Goal: Task Accomplishment & Management: Complete application form

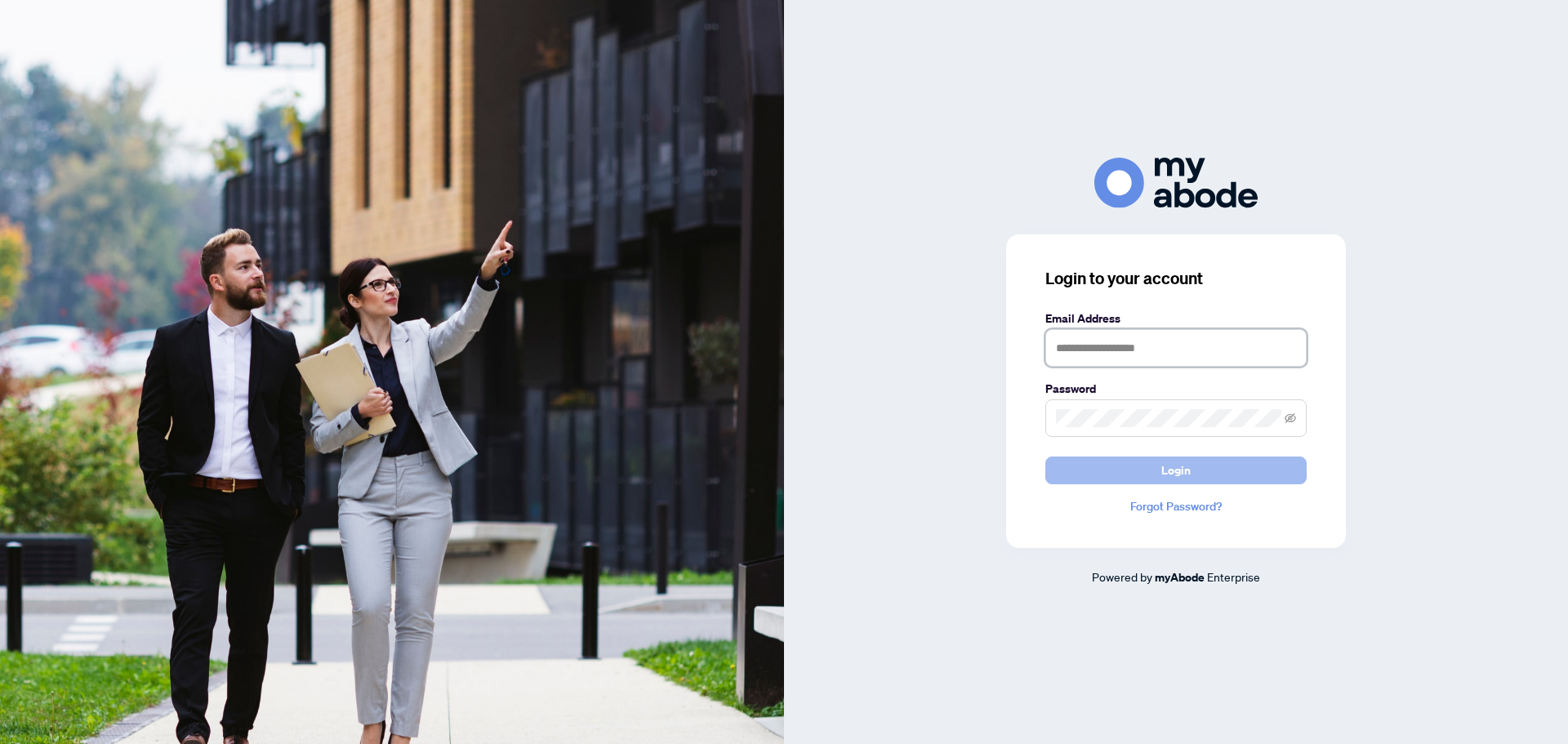
type input "**********"
click at [1158, 471] on button "Login" at bounding box center [1176, 470] width 262 height 27
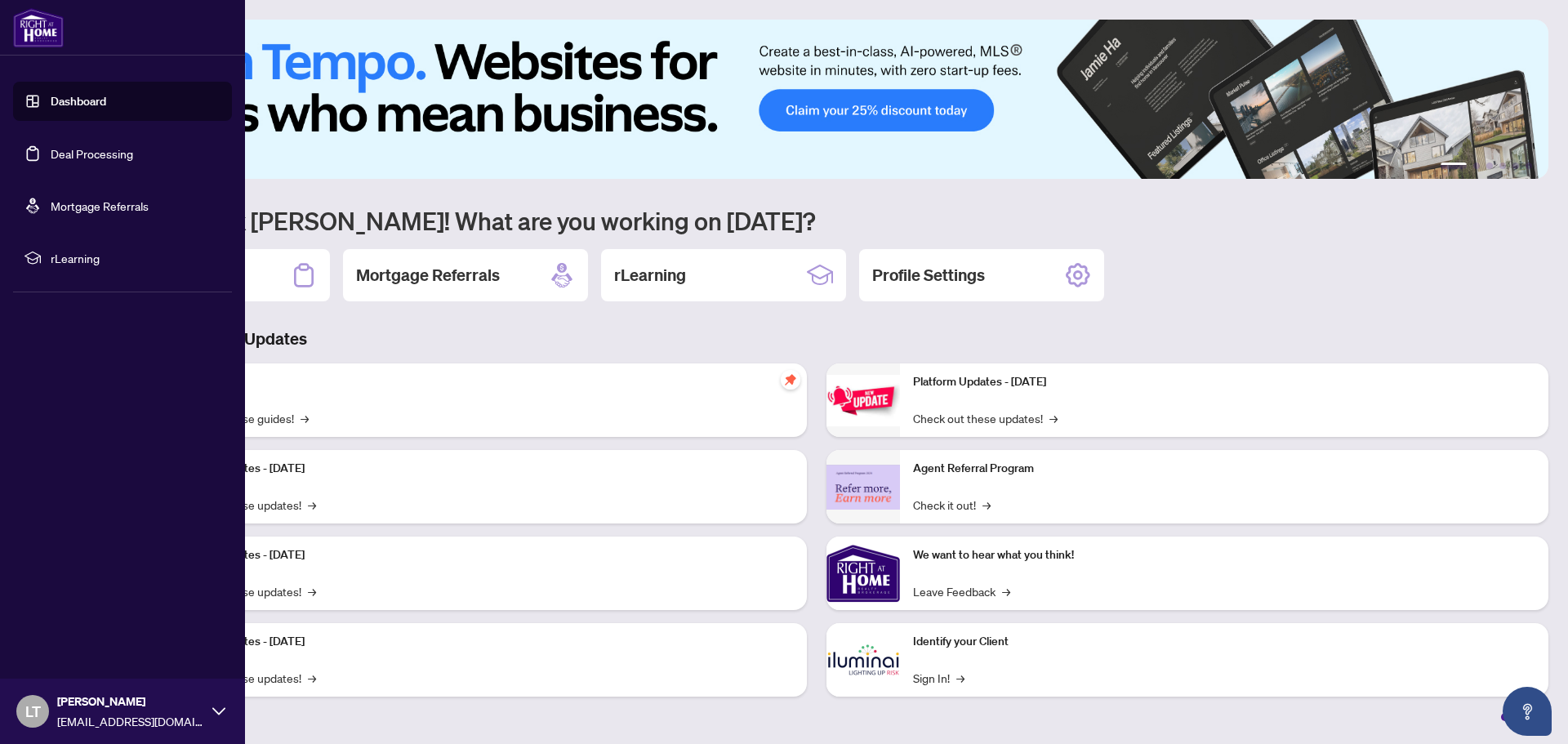
click at [89, 153] on link "Deal Processing" at bounding box center [91, 154] width 82 height 15
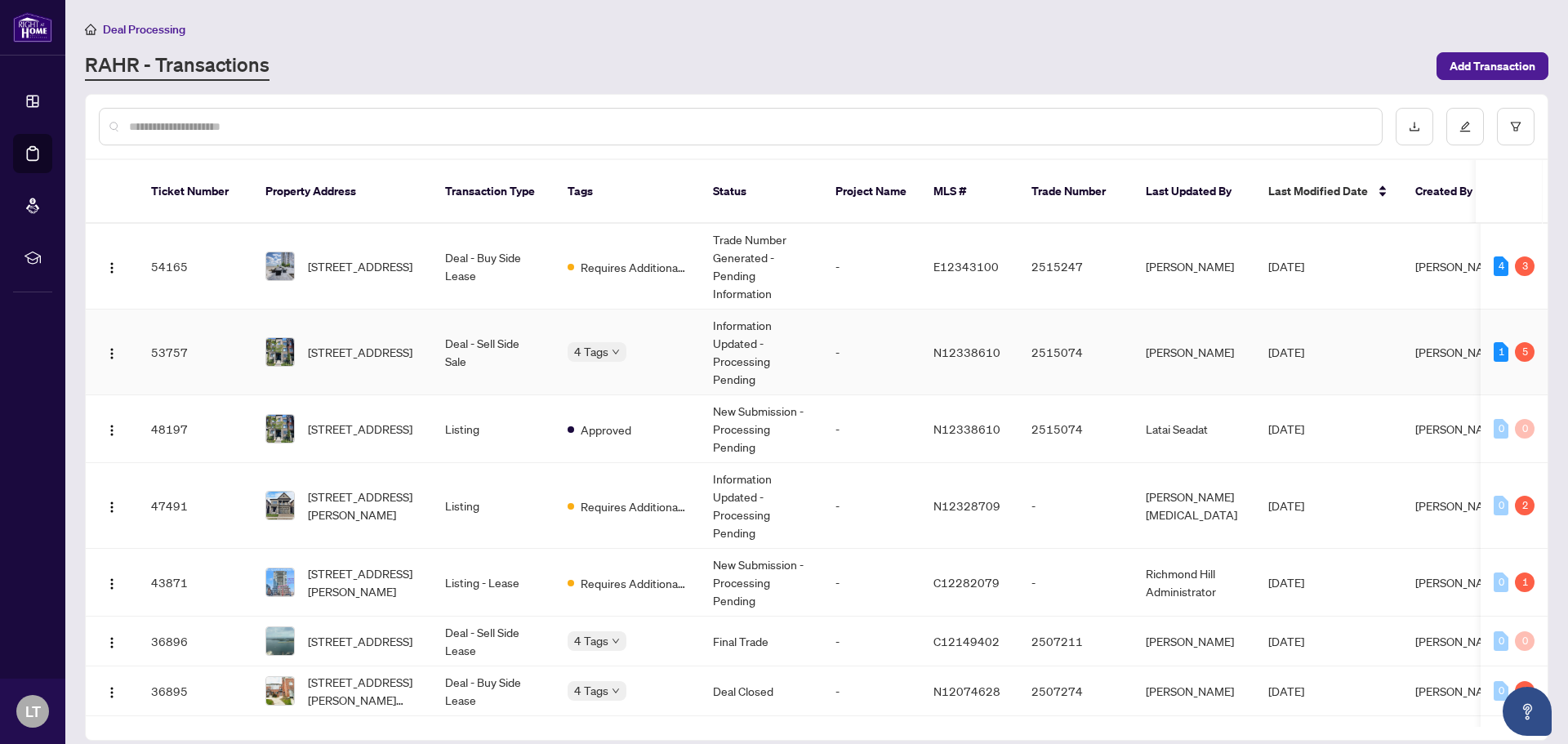
click at [1291, 345] on span "[DATE]" at bounding box center [1286, 352] width 36 height 15
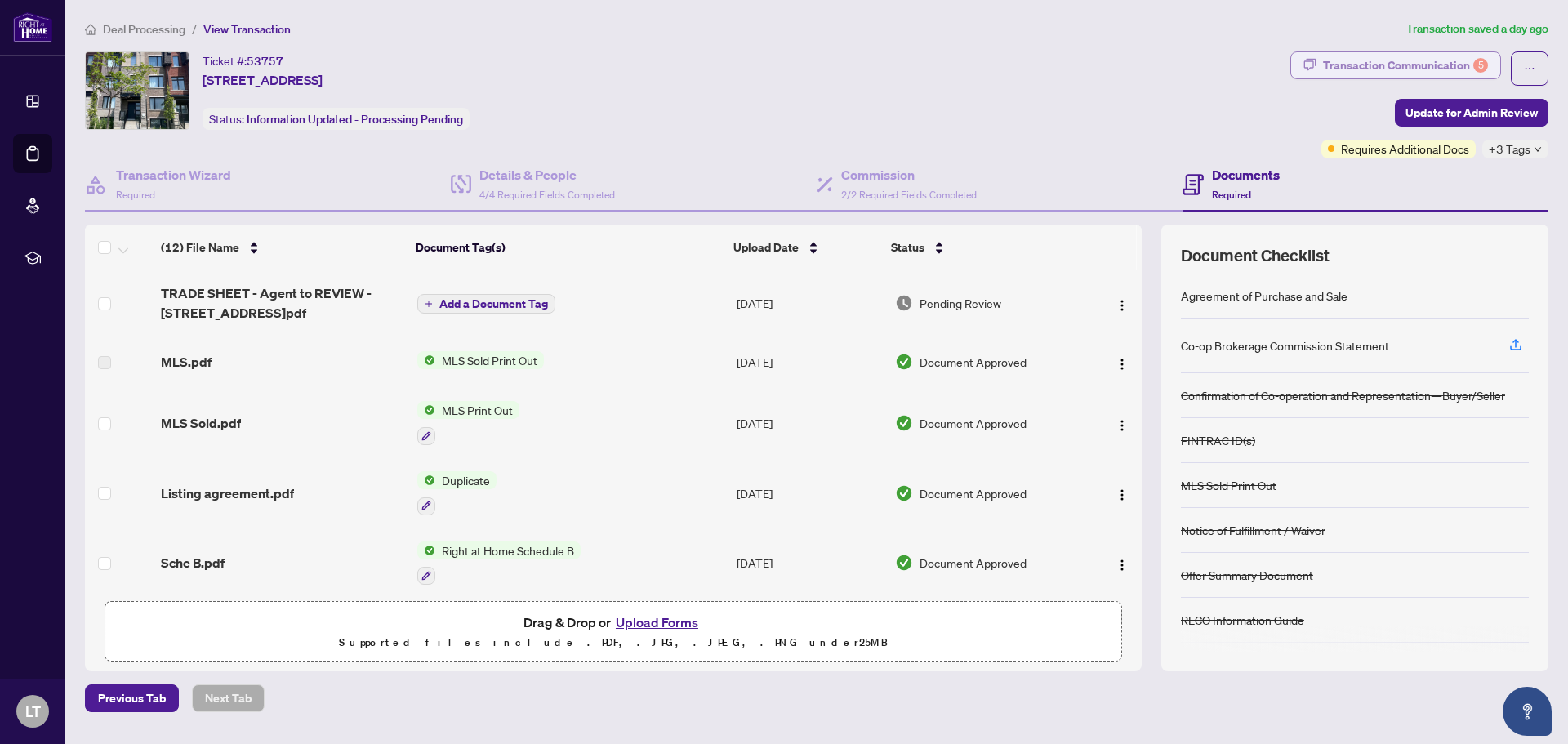
click at [1427, 74] on div "Transaction Communication 5" at bounding box center [1405, 65] width 165 height 26
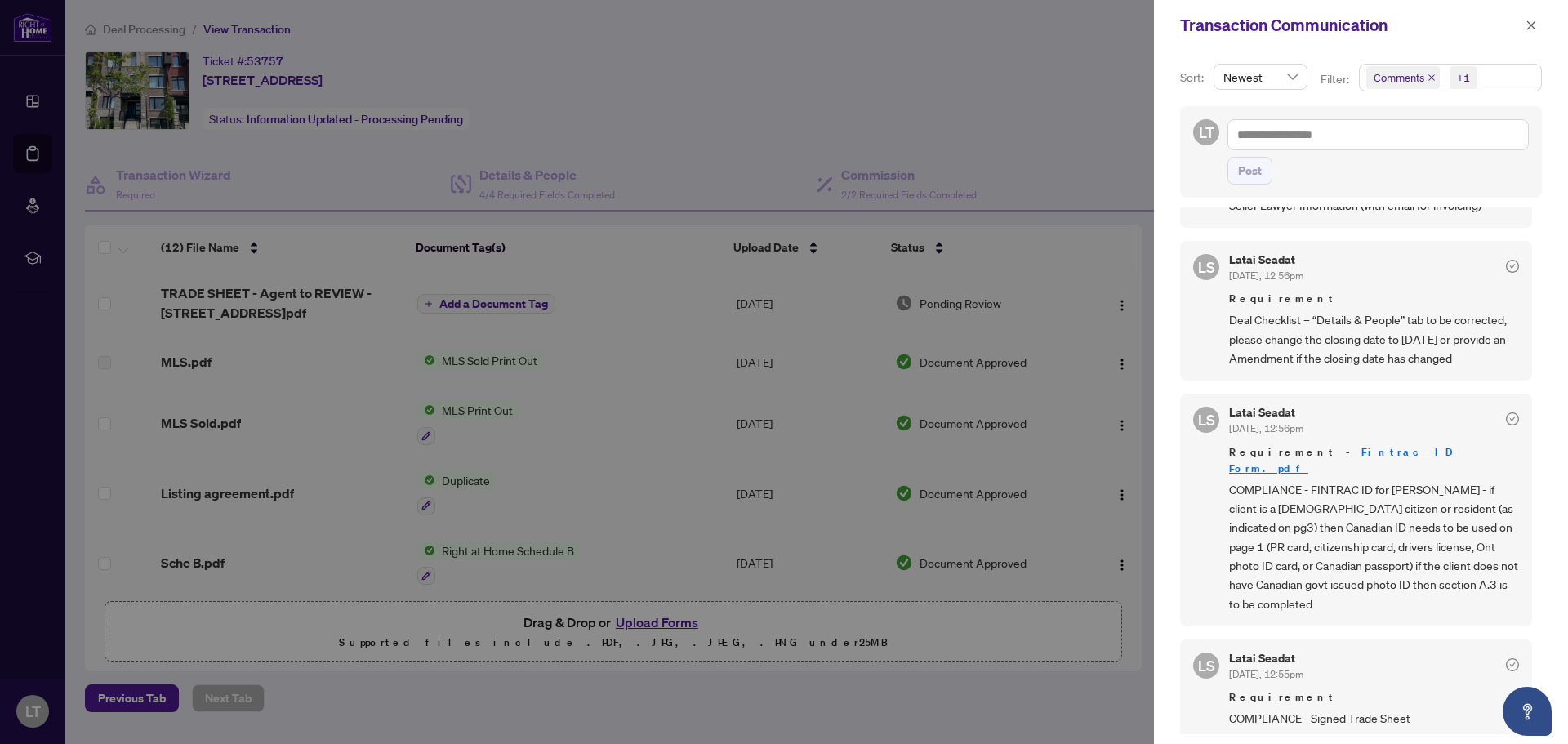
scroll to position [245, 0]
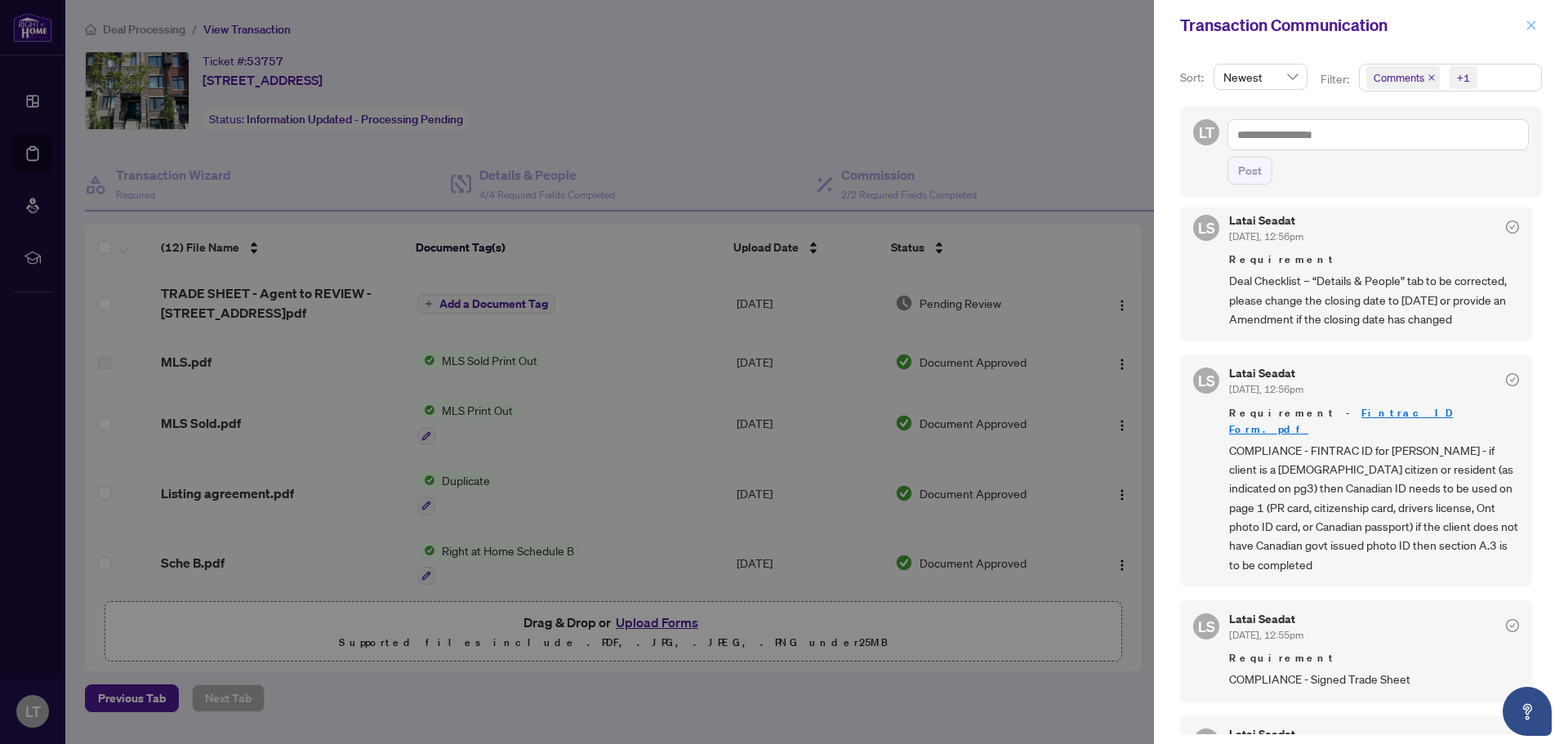
click at [1527, 25] on icon "close" at bounding box center [1531, 26] width 12 height 12
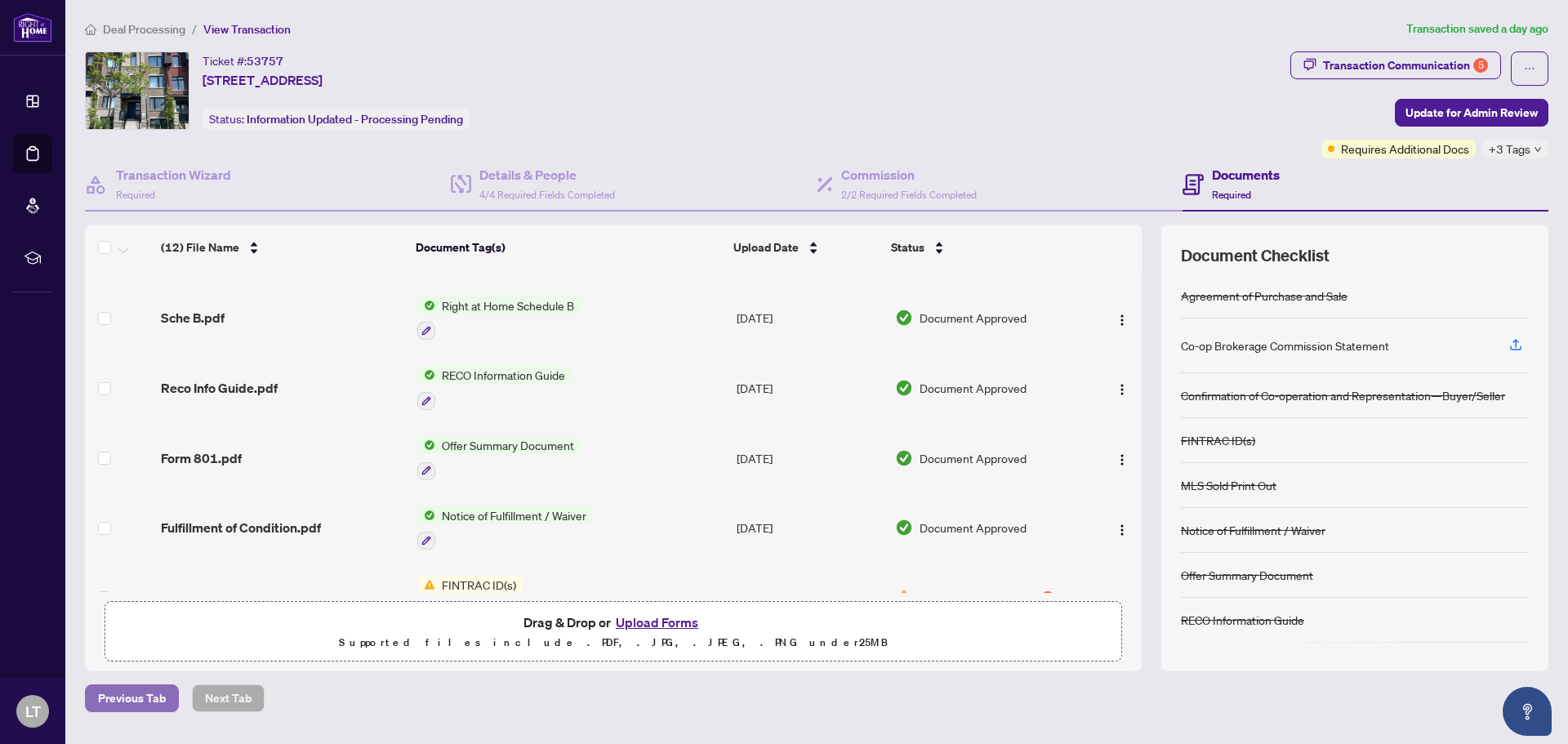
click at [139, 707] on span "Previous Tab" at bounding box center [132, 698] width 68 height 26
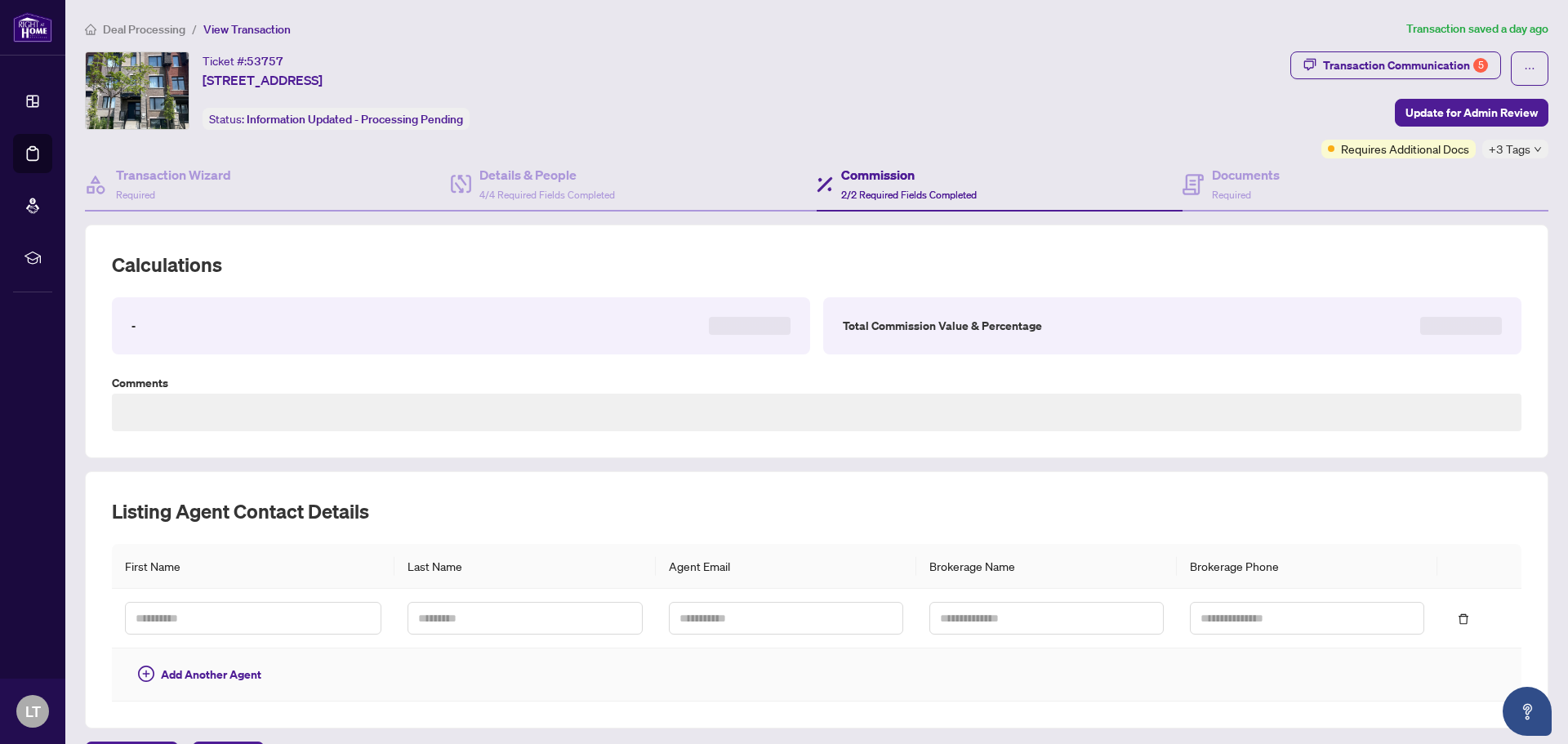
type textarea "**********"
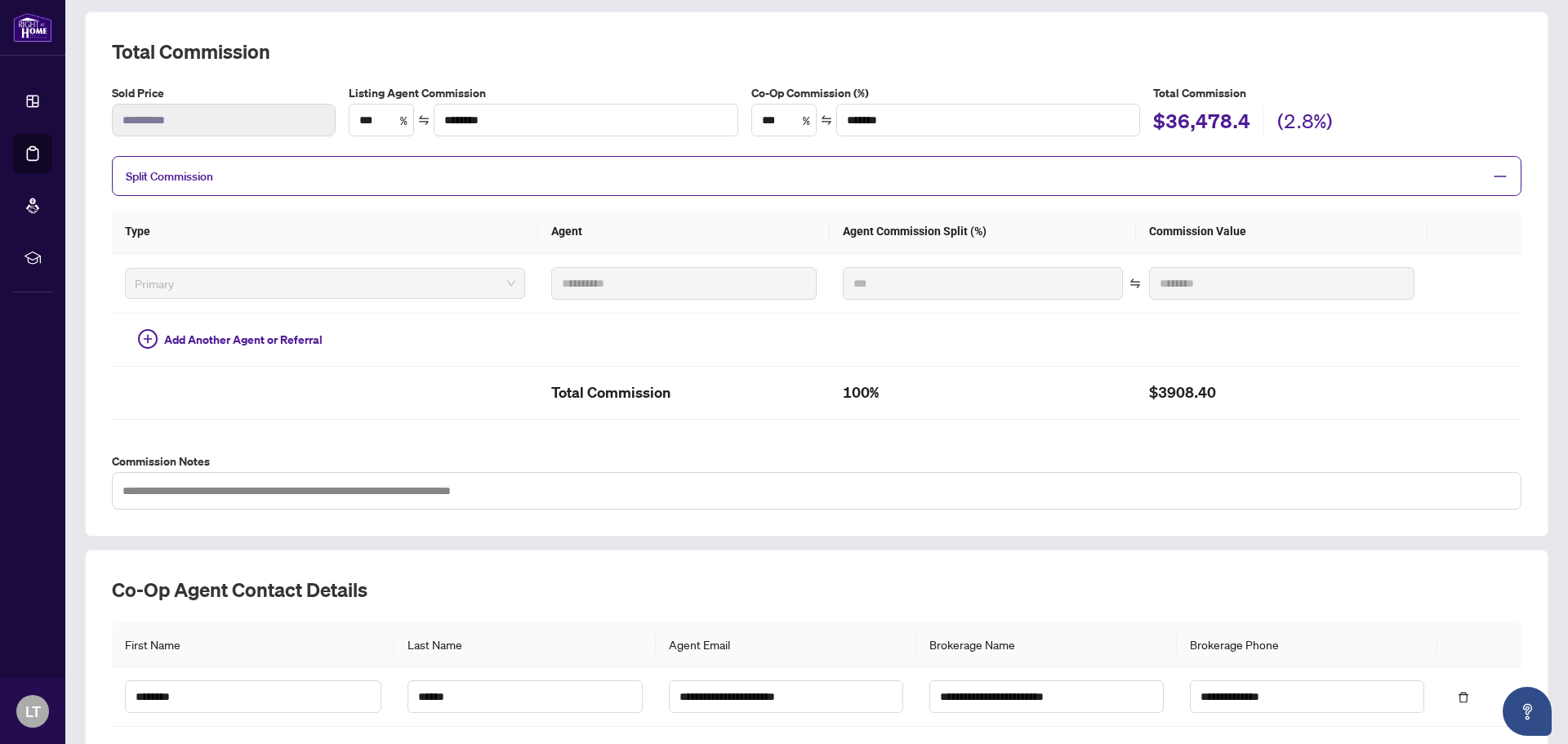
scroll to position [326, 0]
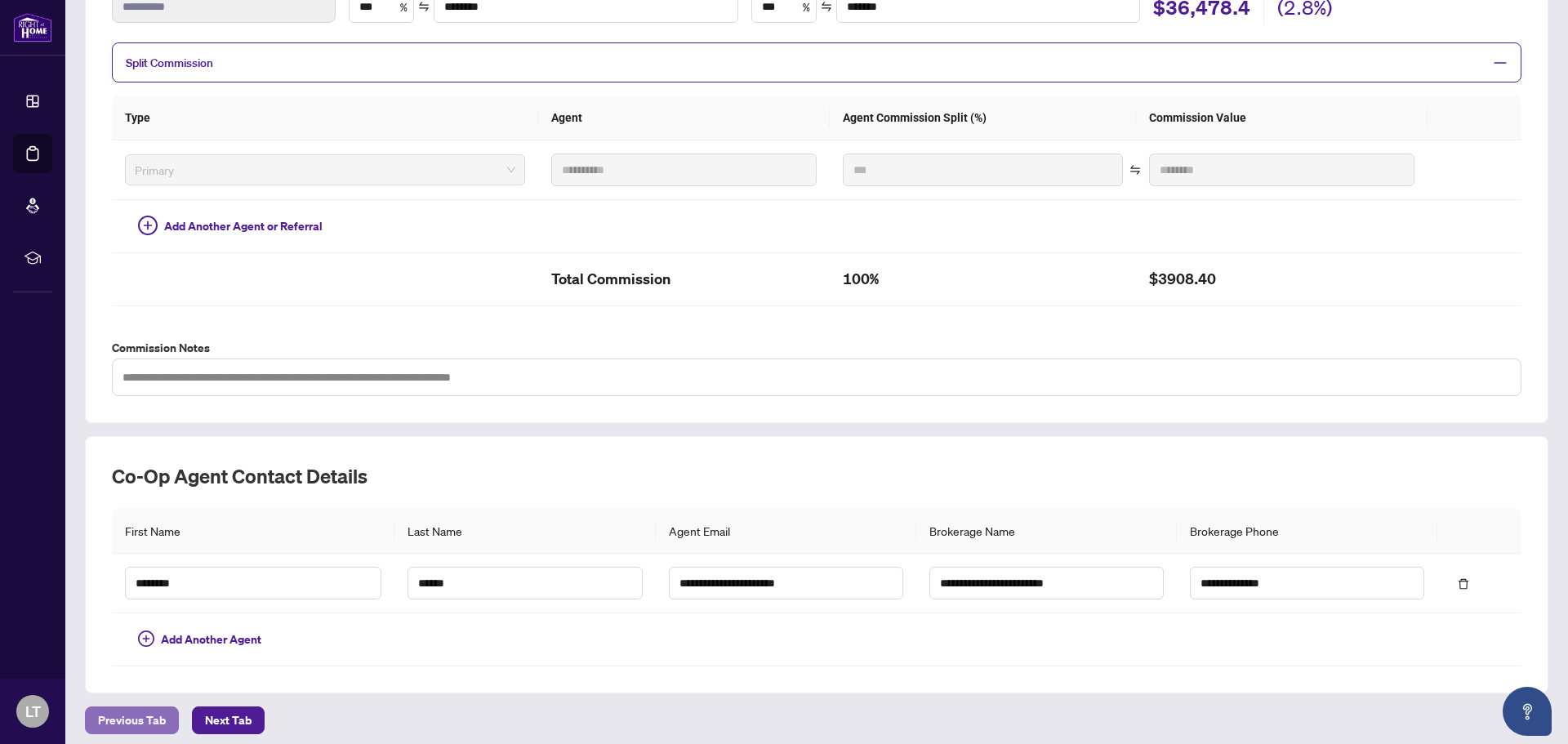
click at [128, 723] on span "Previous Tab" at bounding box center [132, 720] width 68 height 26
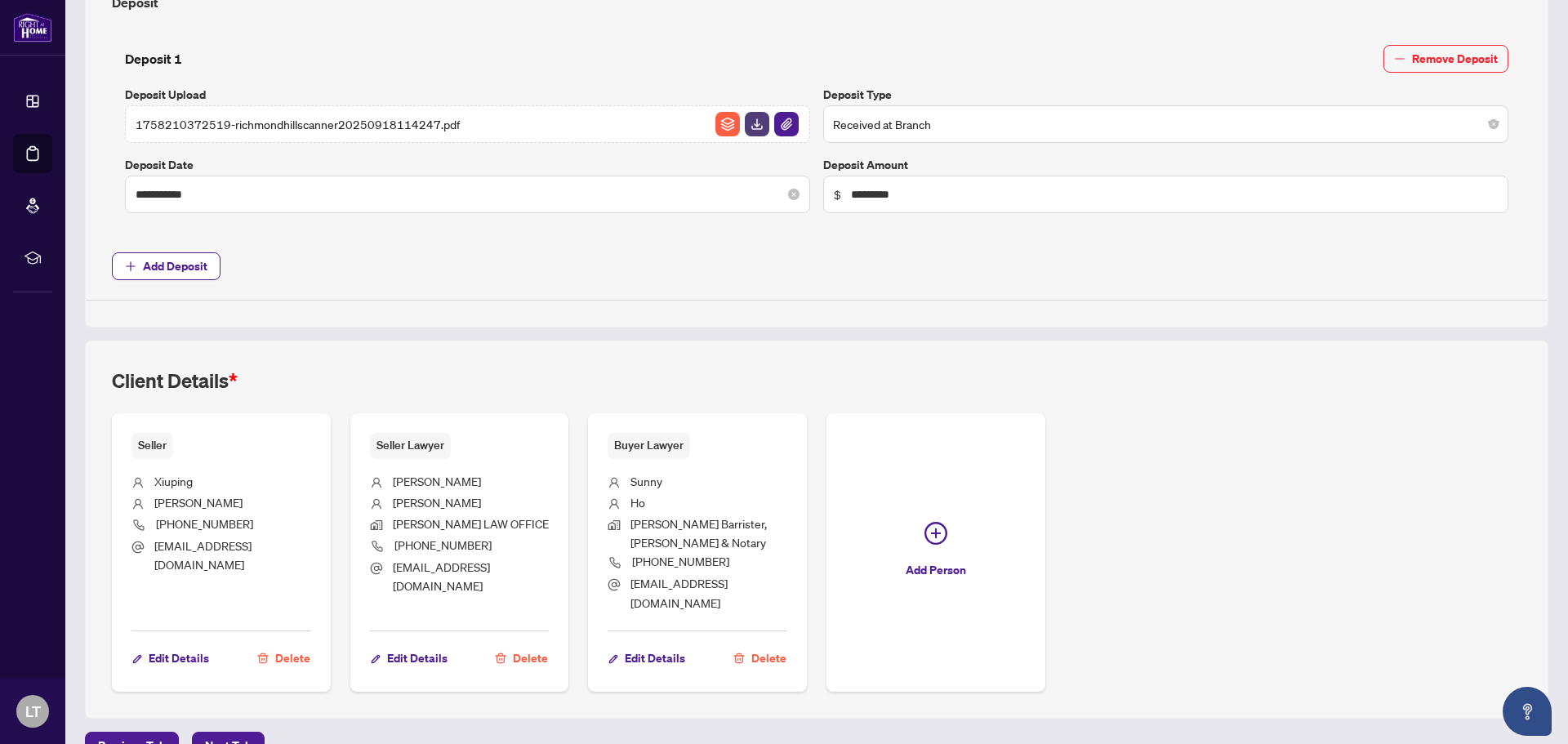
scroll to position [719, 0]
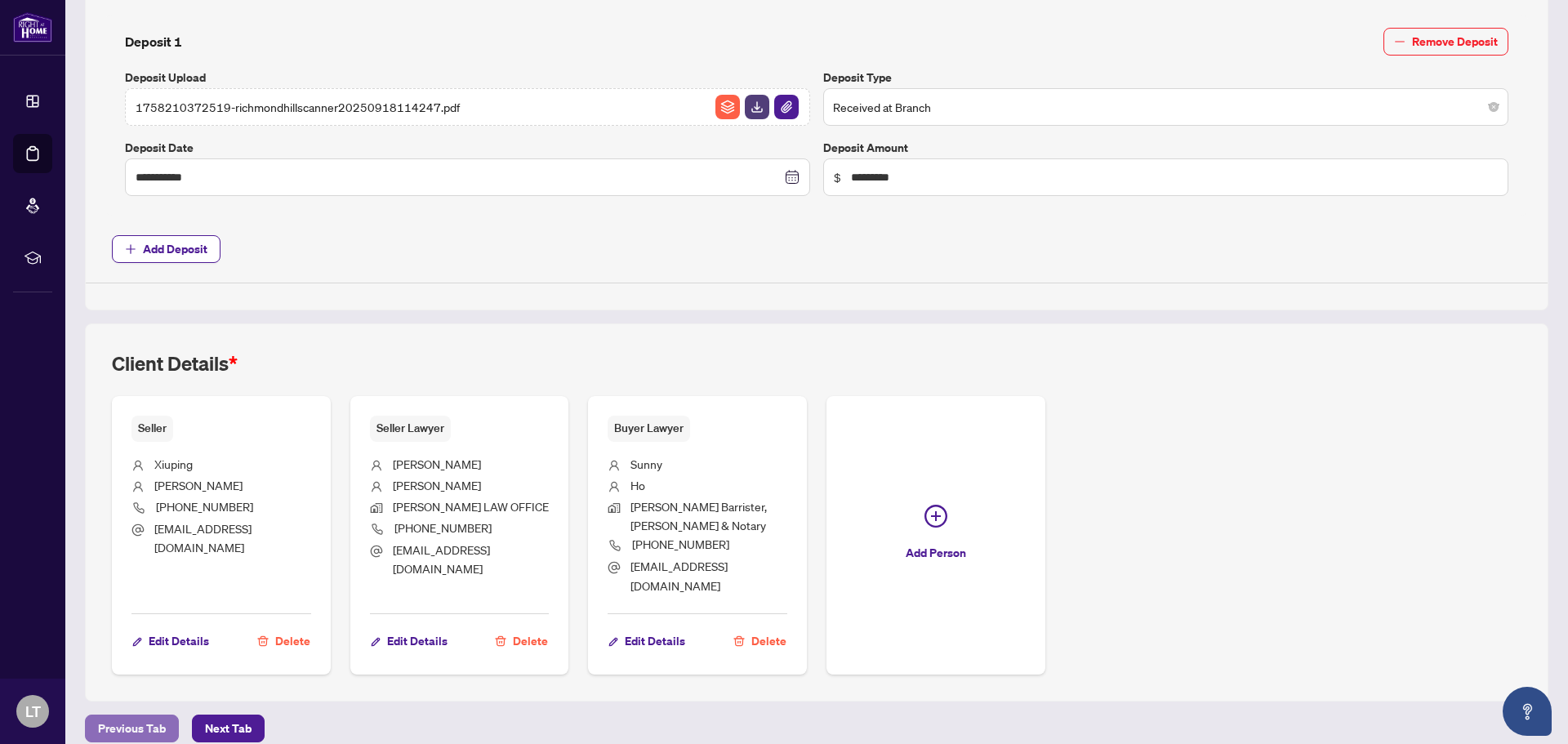
click at [149, 715] on span "Previous Tab" at bounding box center [132, 727] width 68 height 26
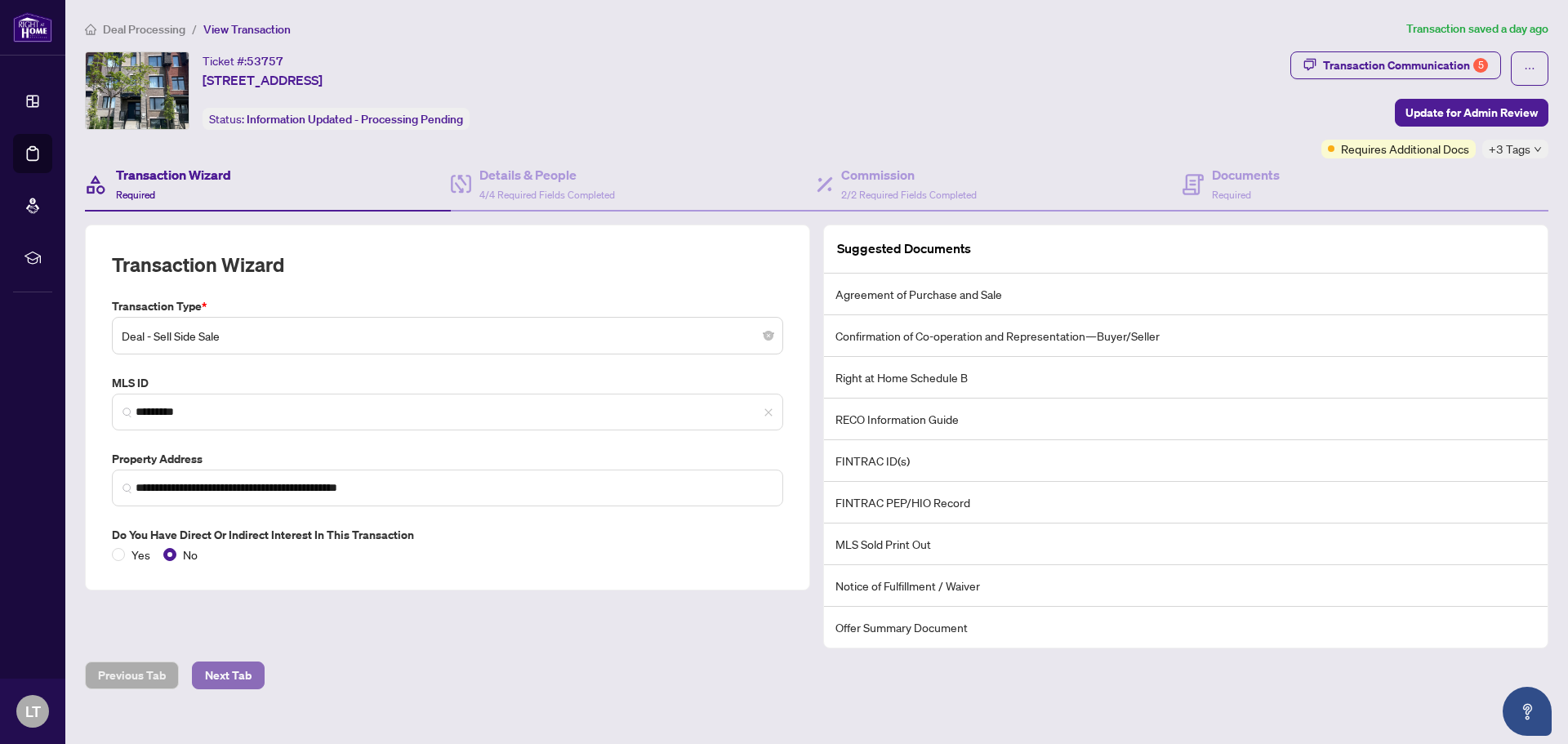
click at [230, 674] on span "Next Tab" at bounding box center [228, 675] width 47 height 26
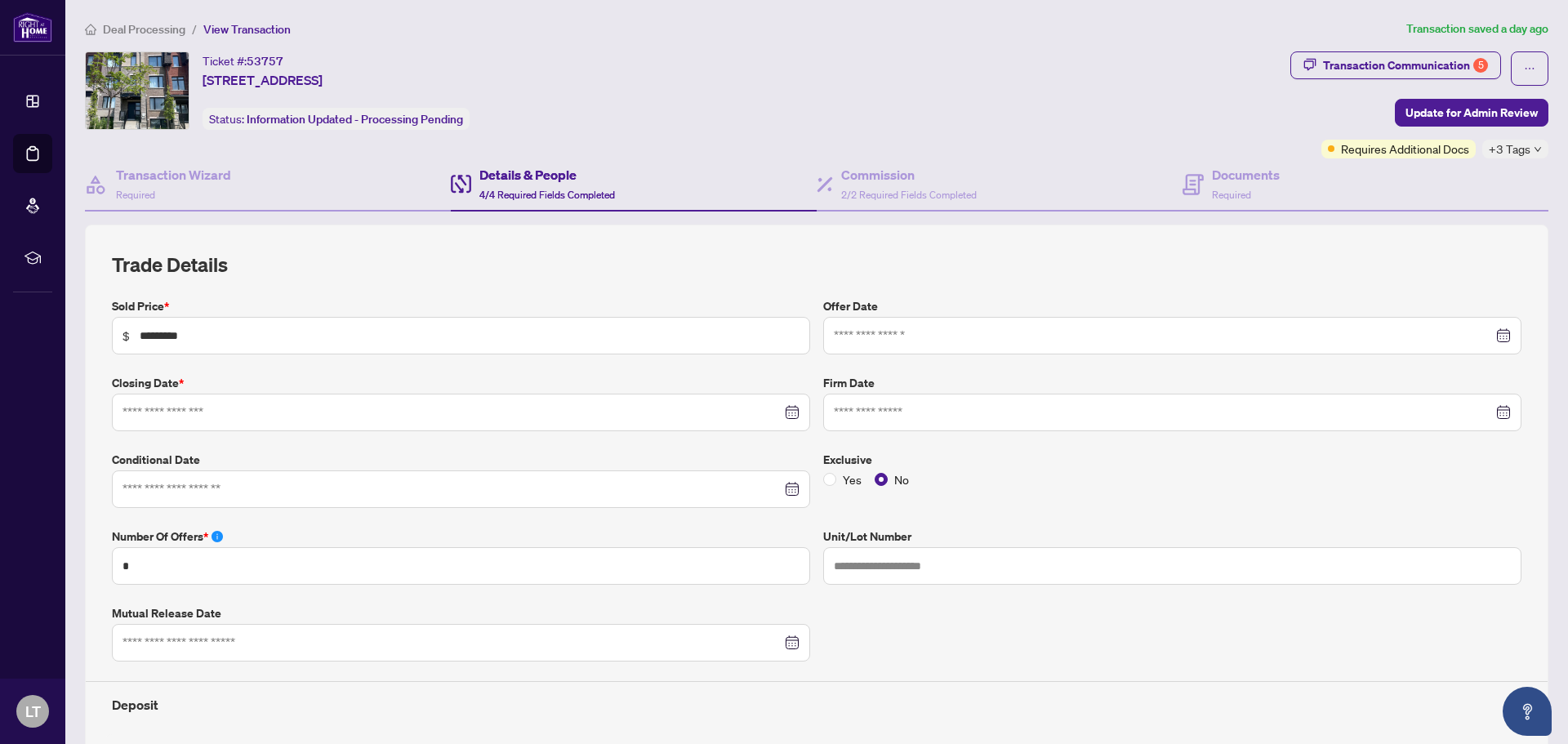
type input "**********"
click at [178, 417] on input "**********" at bounding box center [453, 413] width 659 height 18
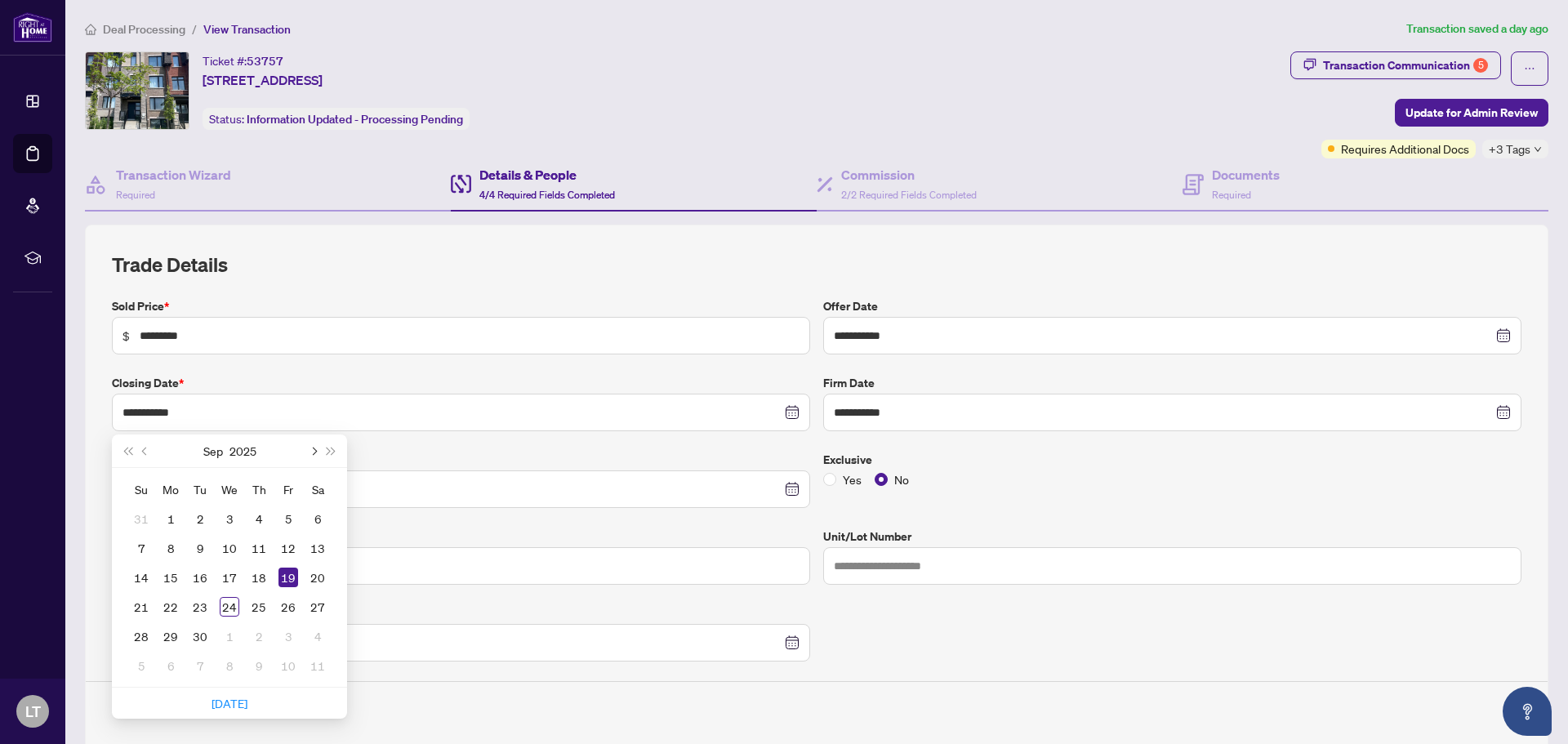
click at [314, 448] on span "Next month (PageDown)" at bounding box center [313, 451] width 8 height 8
type input "**********"
click at [287, 634] on div "28" at bounding box center [288, 636] width 20 height 20
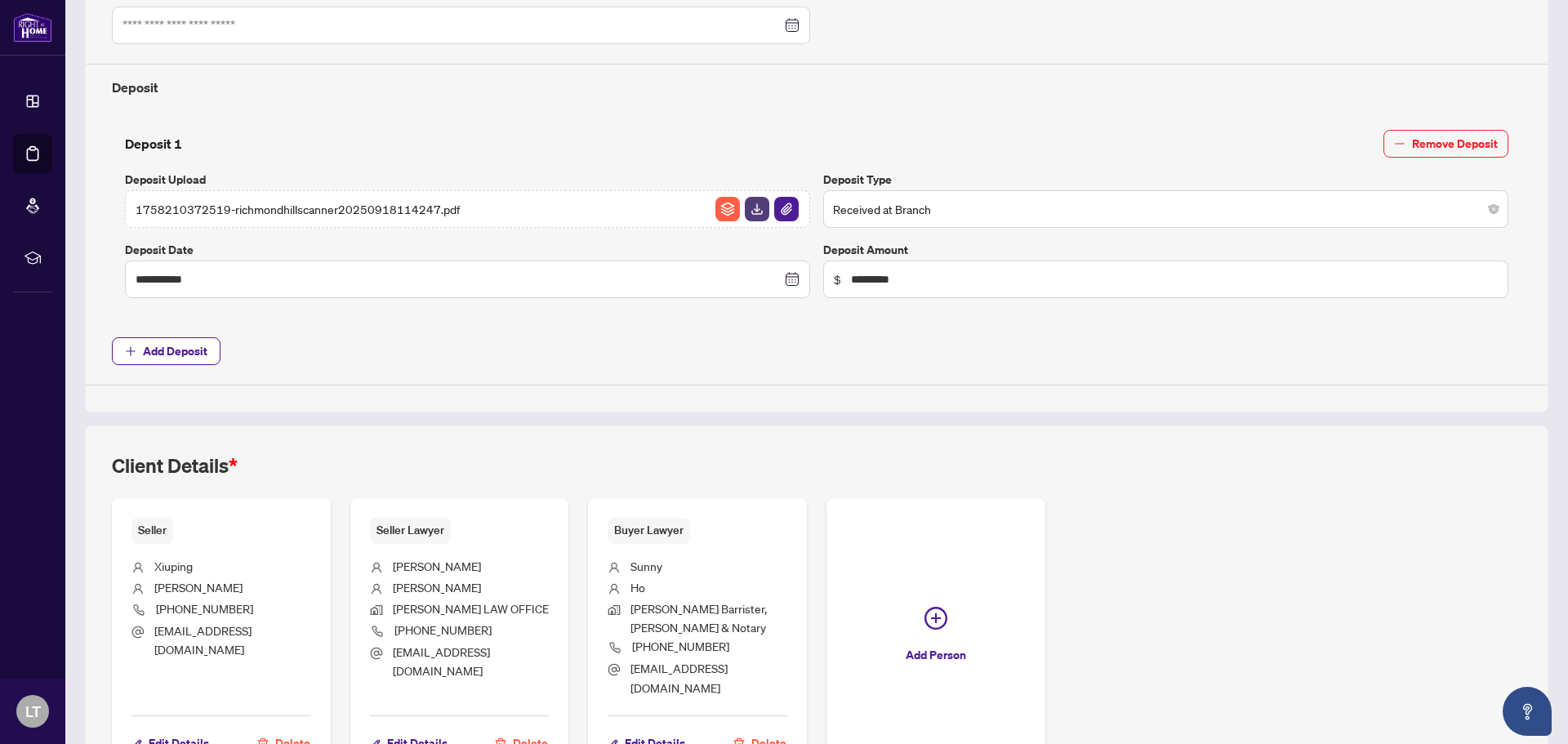
scroll to position [719, 0]
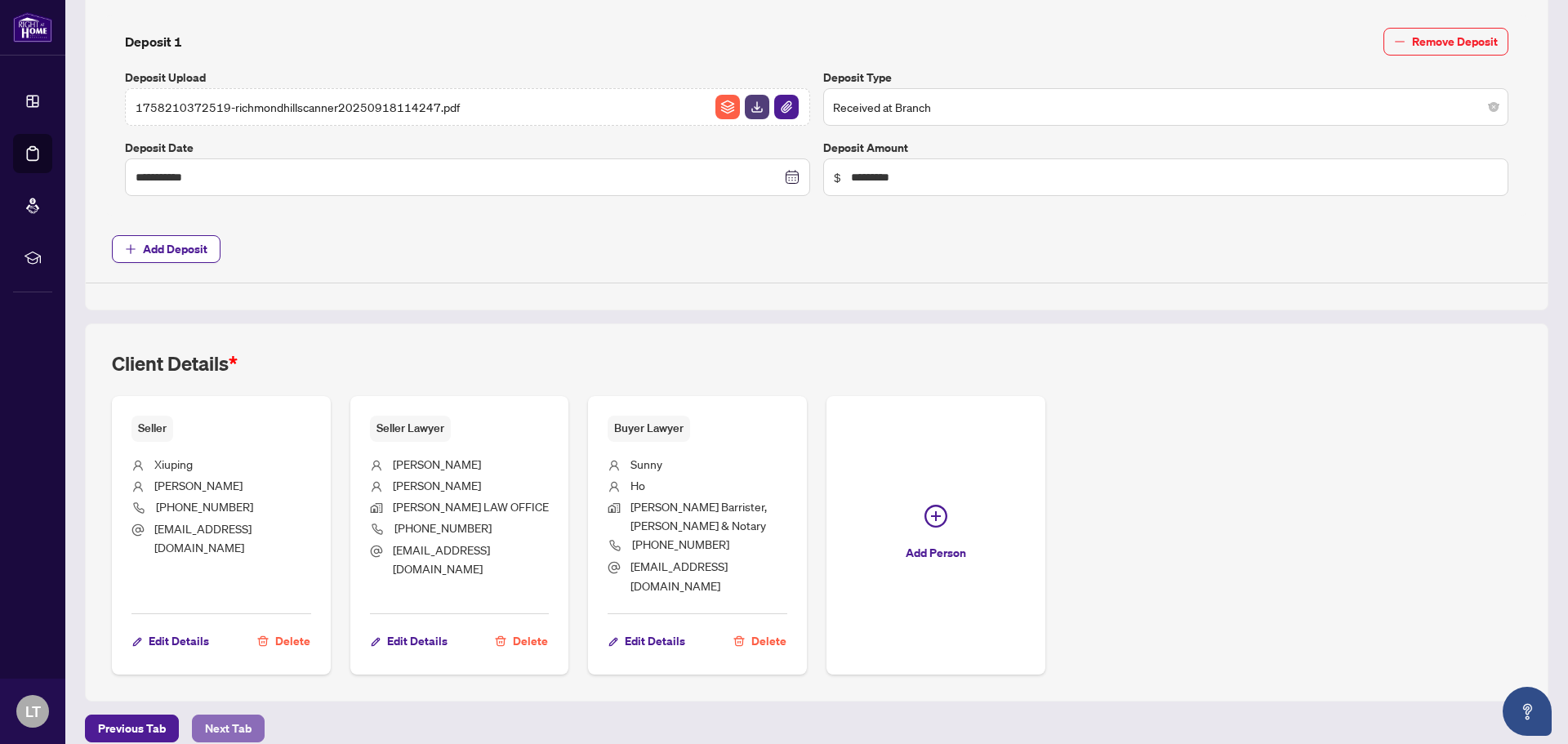
click at [244, 715] on span "Next Tab" at bounding box center [228, 727] width 47 height 26
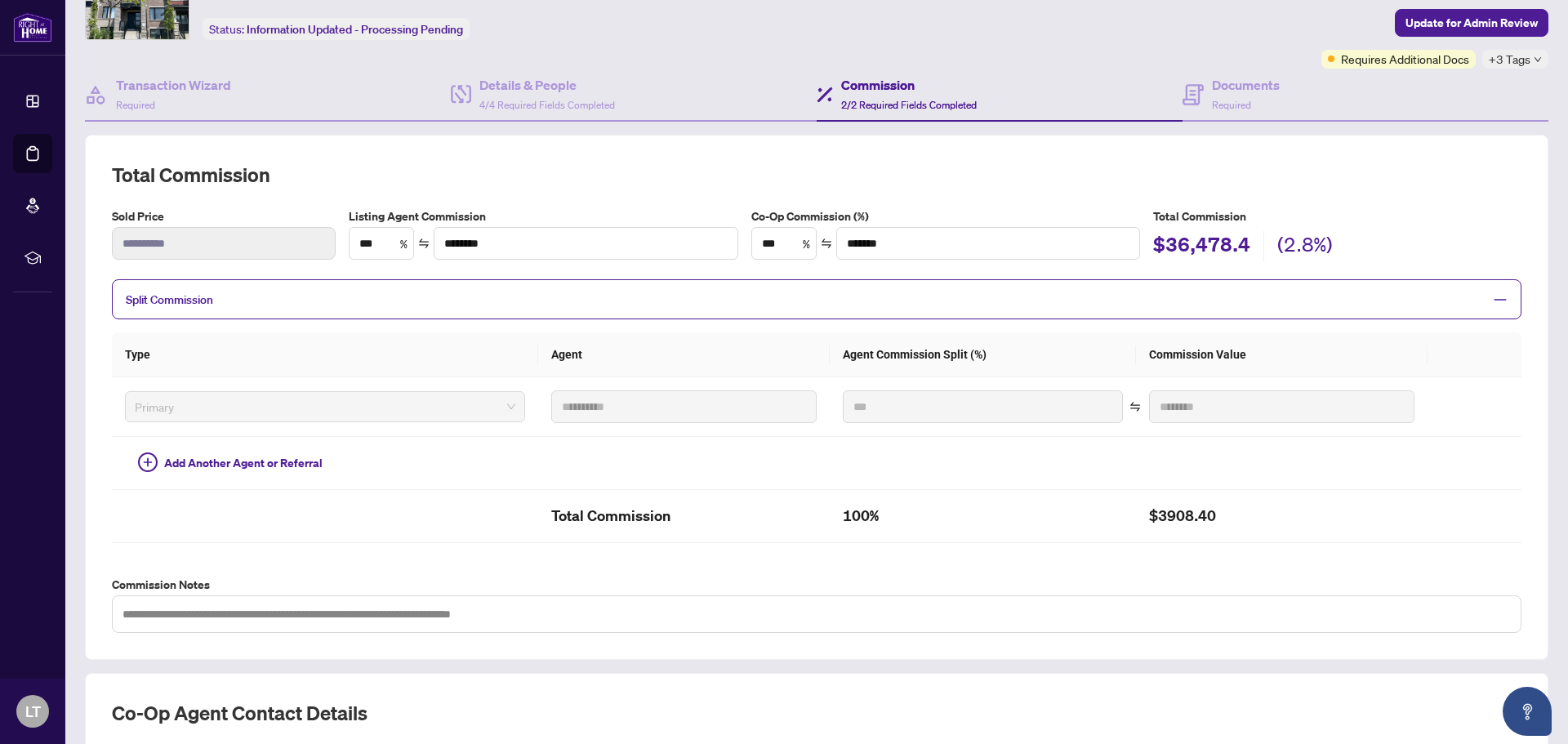
scroll to position [335, 0]
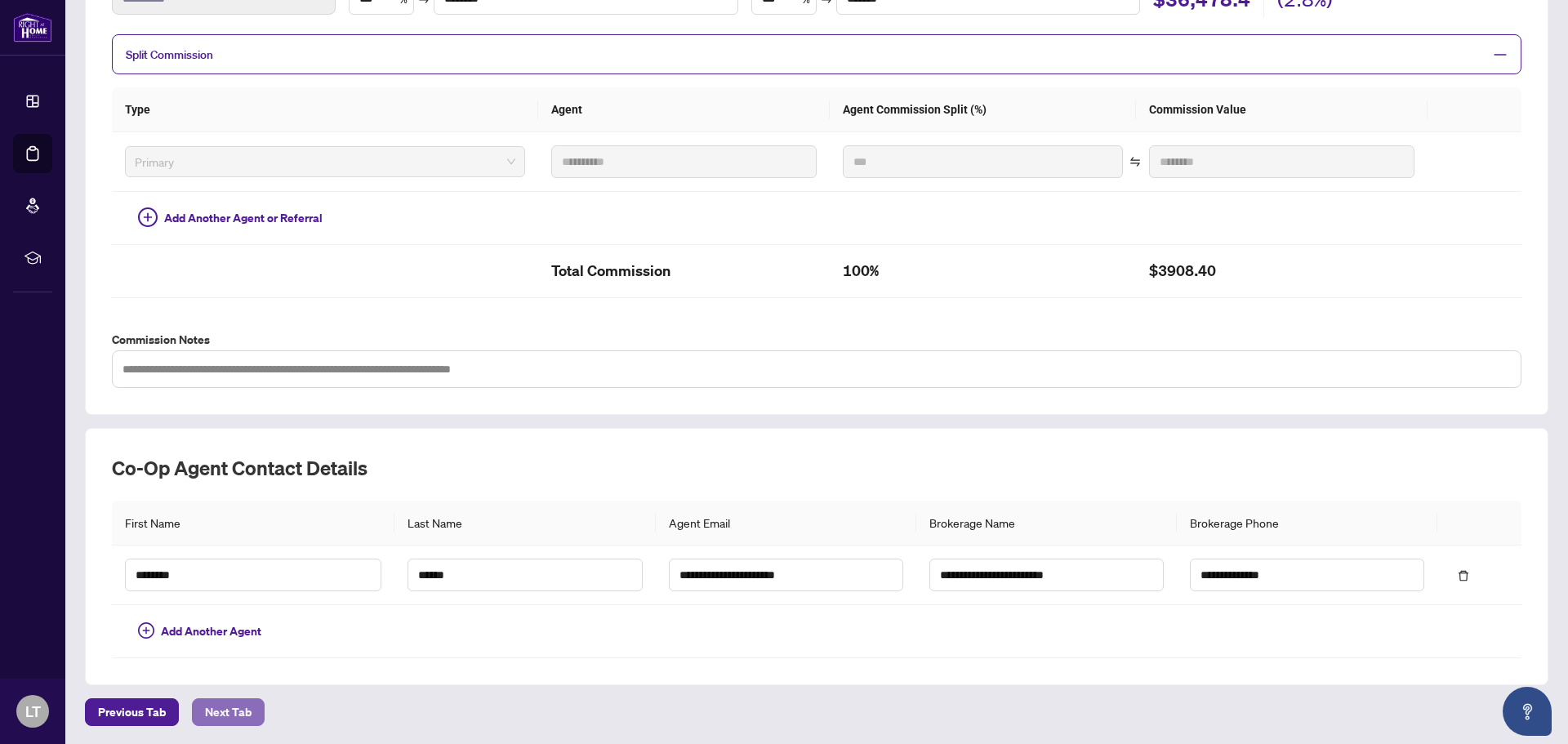
click at [223, 714] on span "Next Tab" at bounding box center [228, 712] width 47 height 26
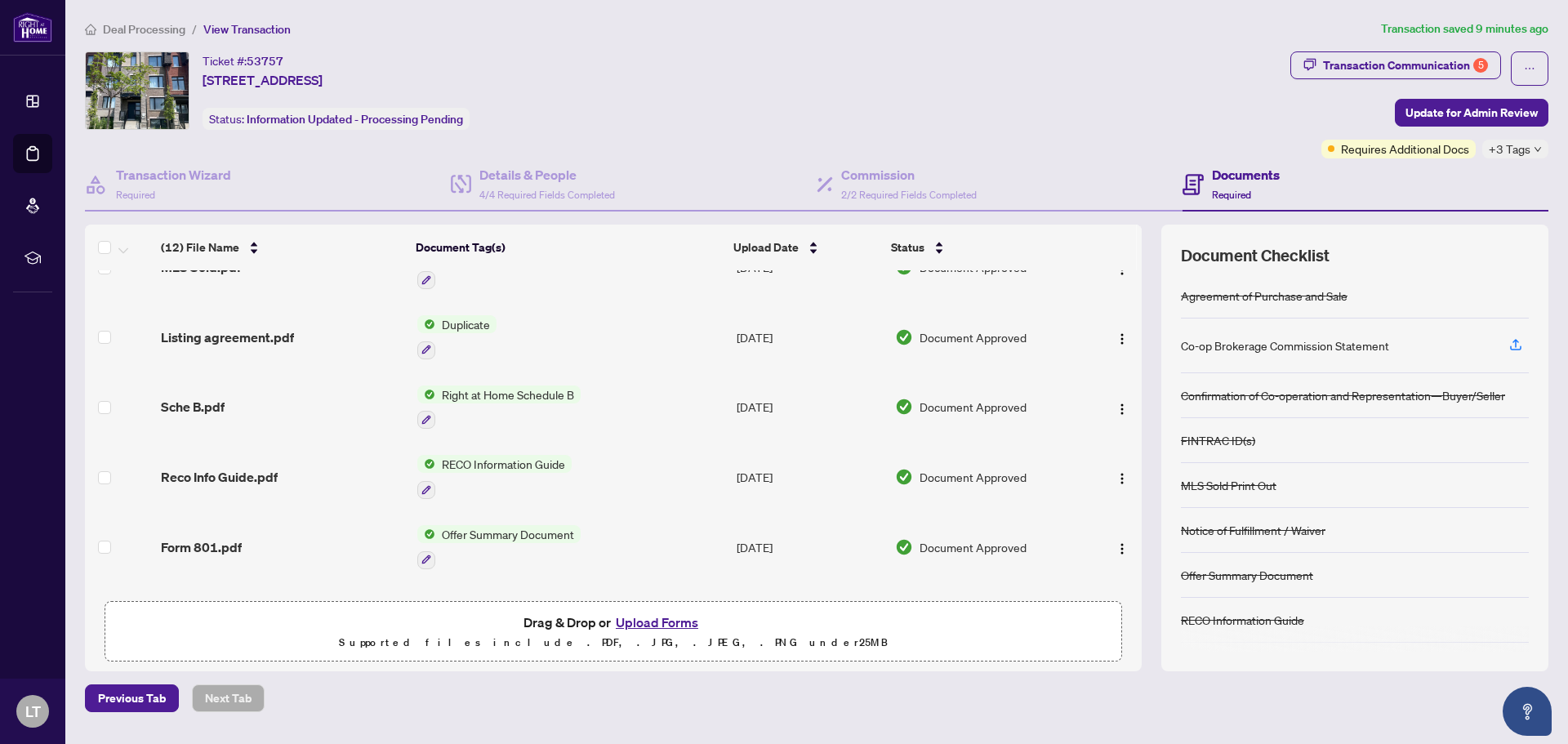
scroll to position [164, 0]
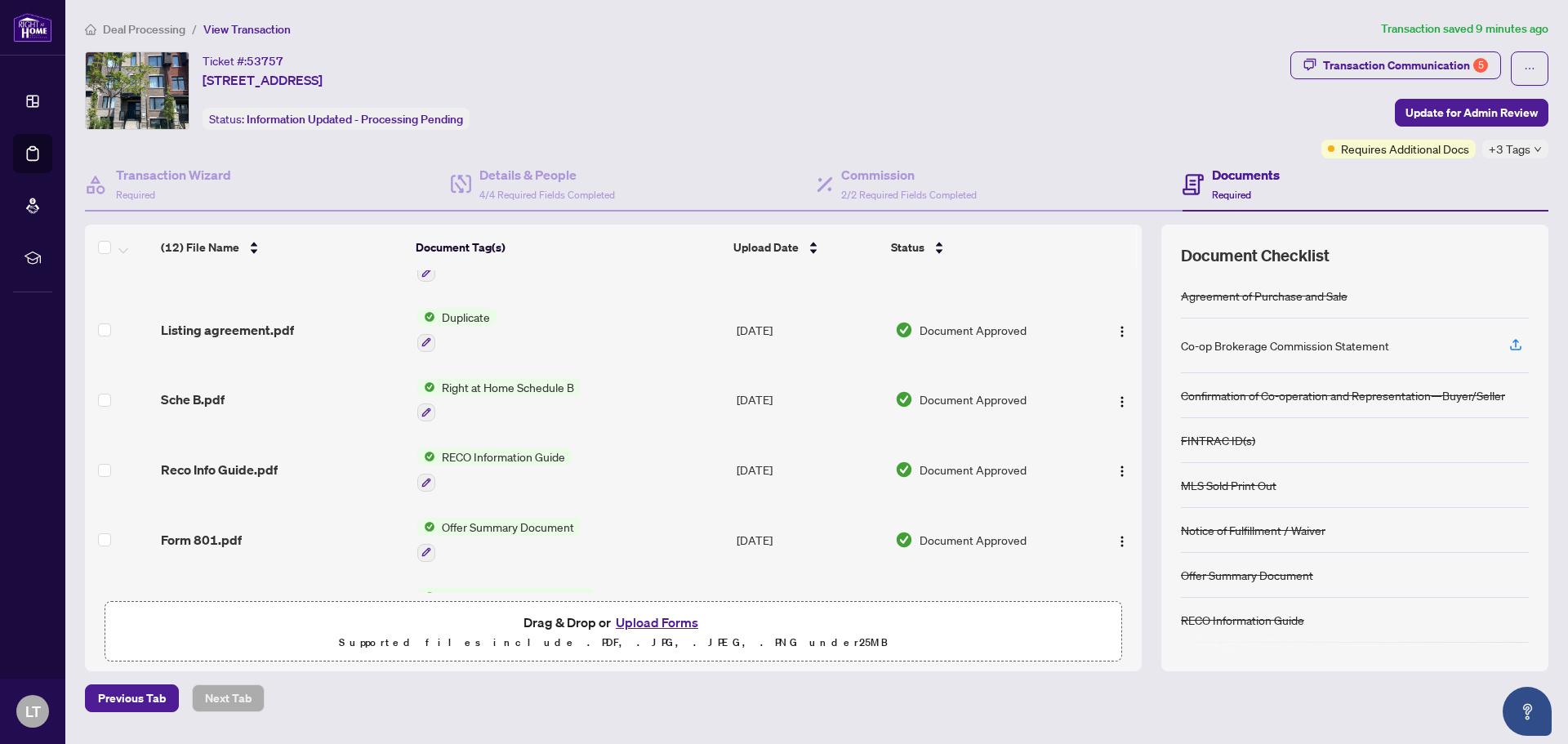
click at [651, 619] on button "Upload Forms" at bounding box center [657, 623] width 92 height 22
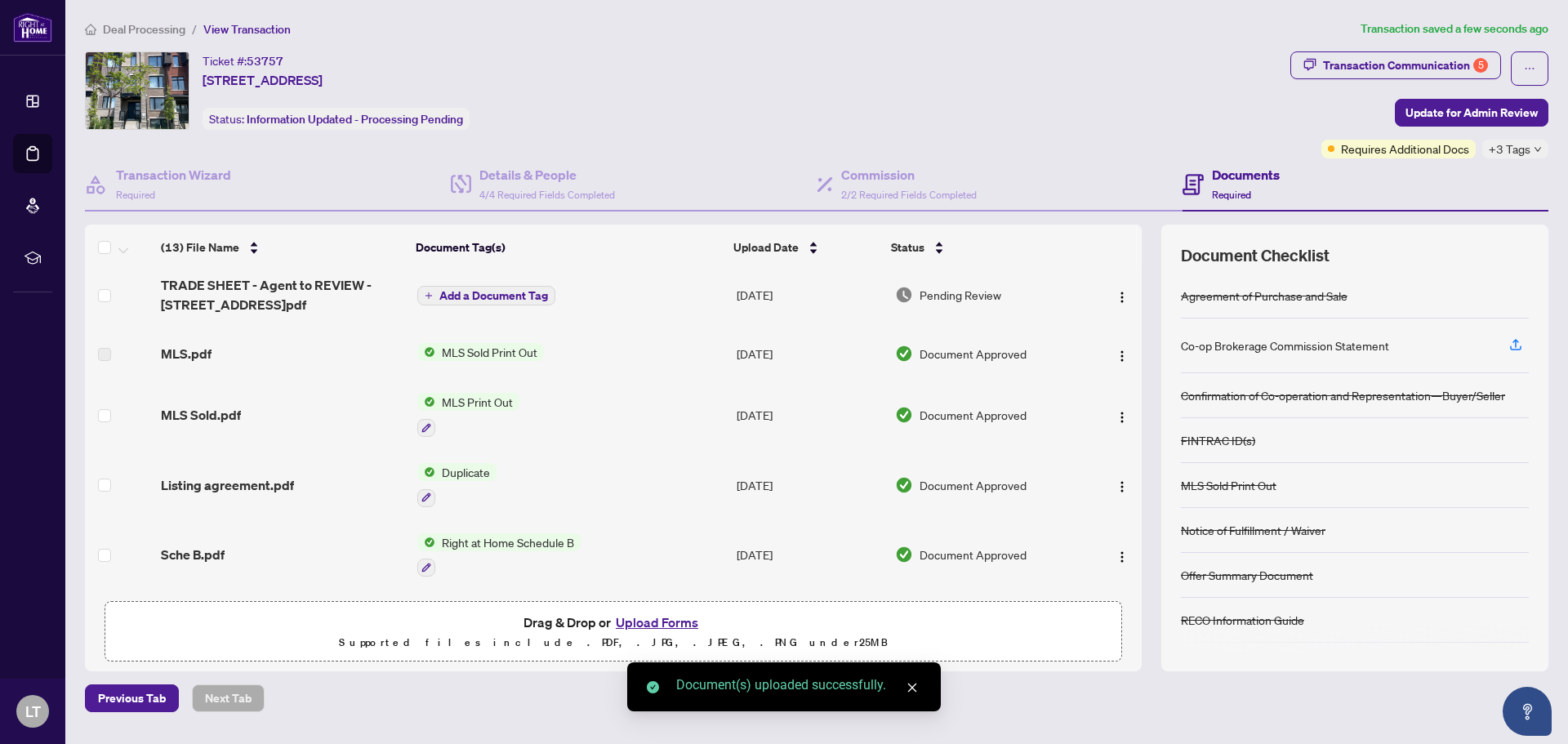
scroll to position [0, 0]
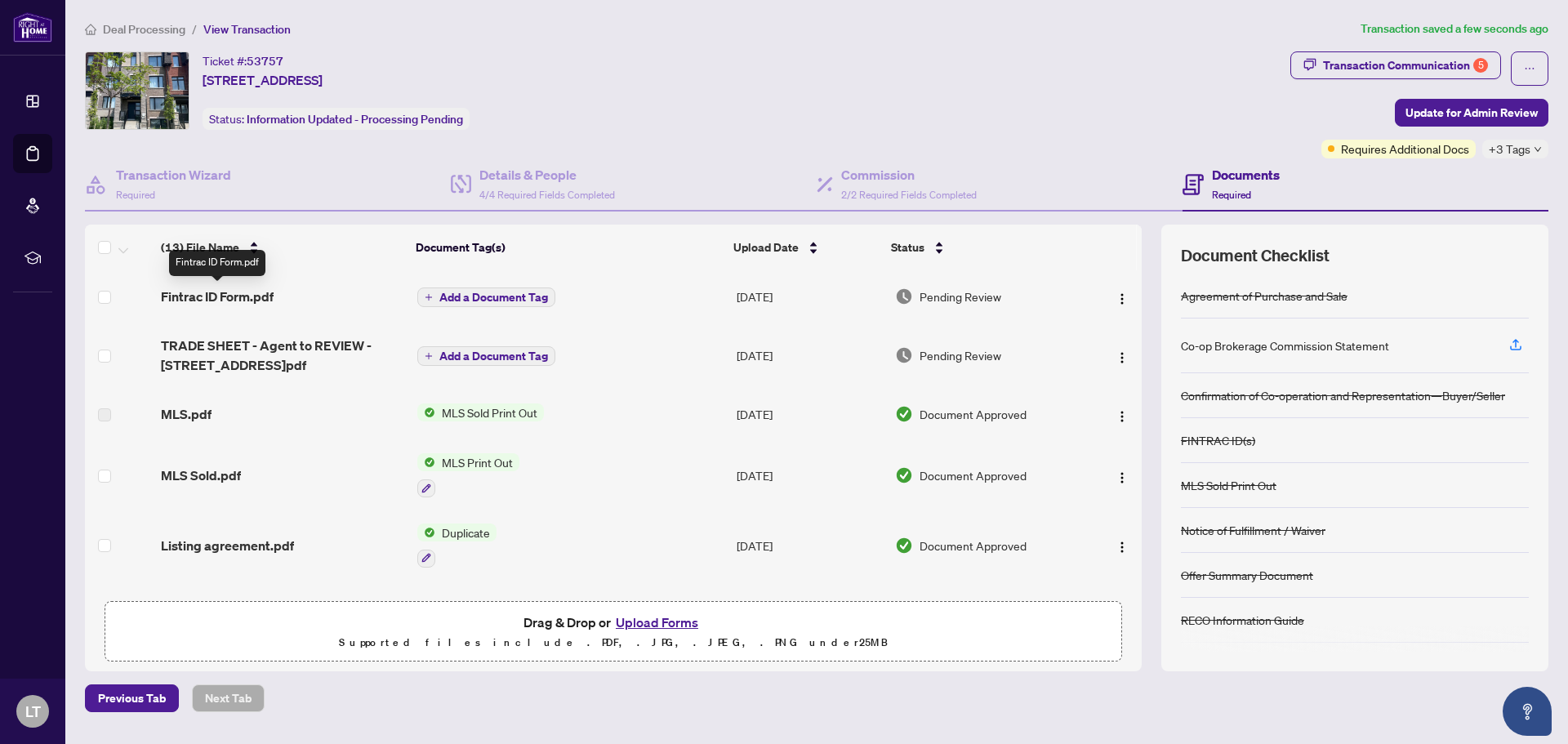
click at [243, 300] on span "Fintrac ID Form.pdf" at bounding box center [218, 296] width 113 height 20
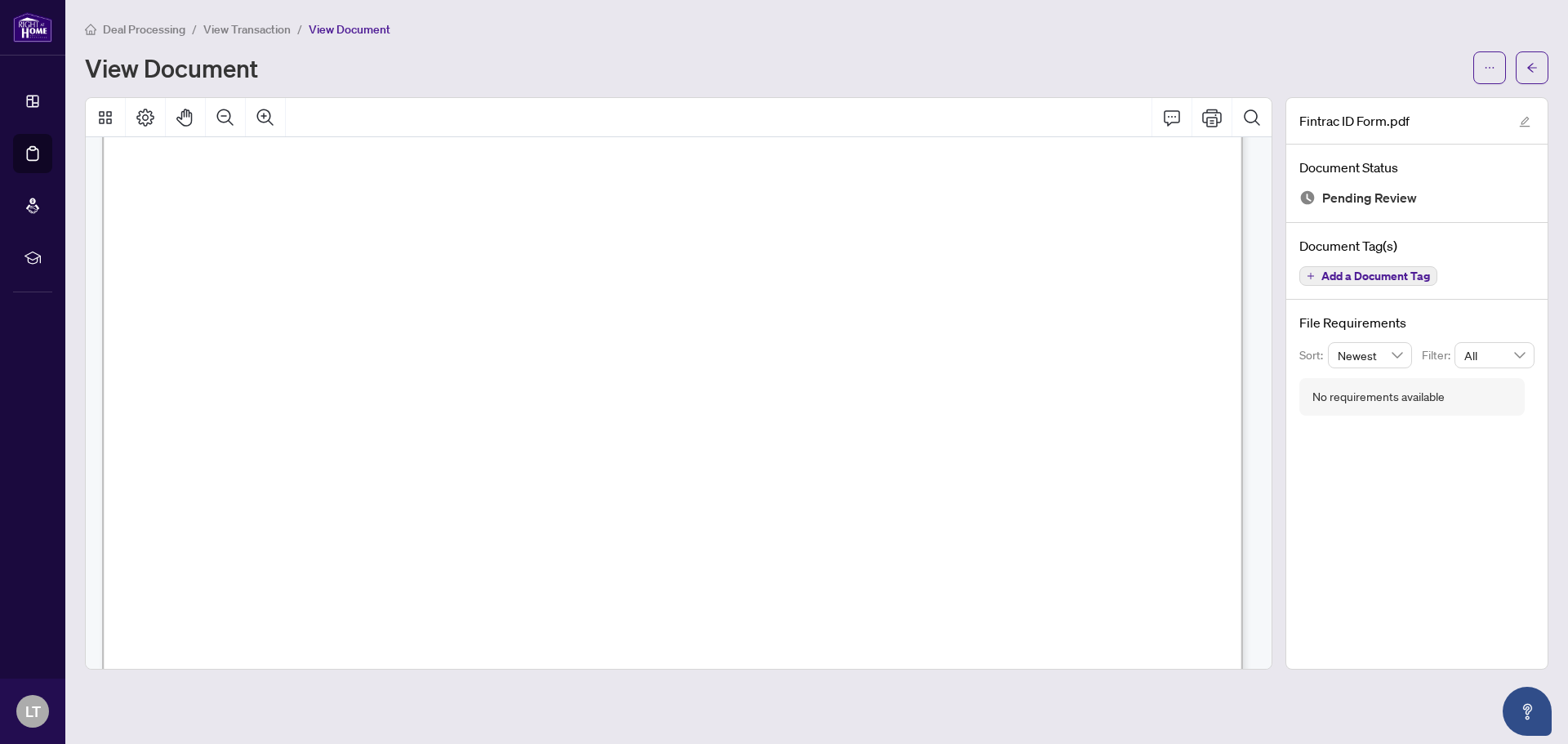
scroll to position [164, 0]
click at [1529, 63] on icon "arrow-left" at bounding box center [1532, 68] width 12 height 12
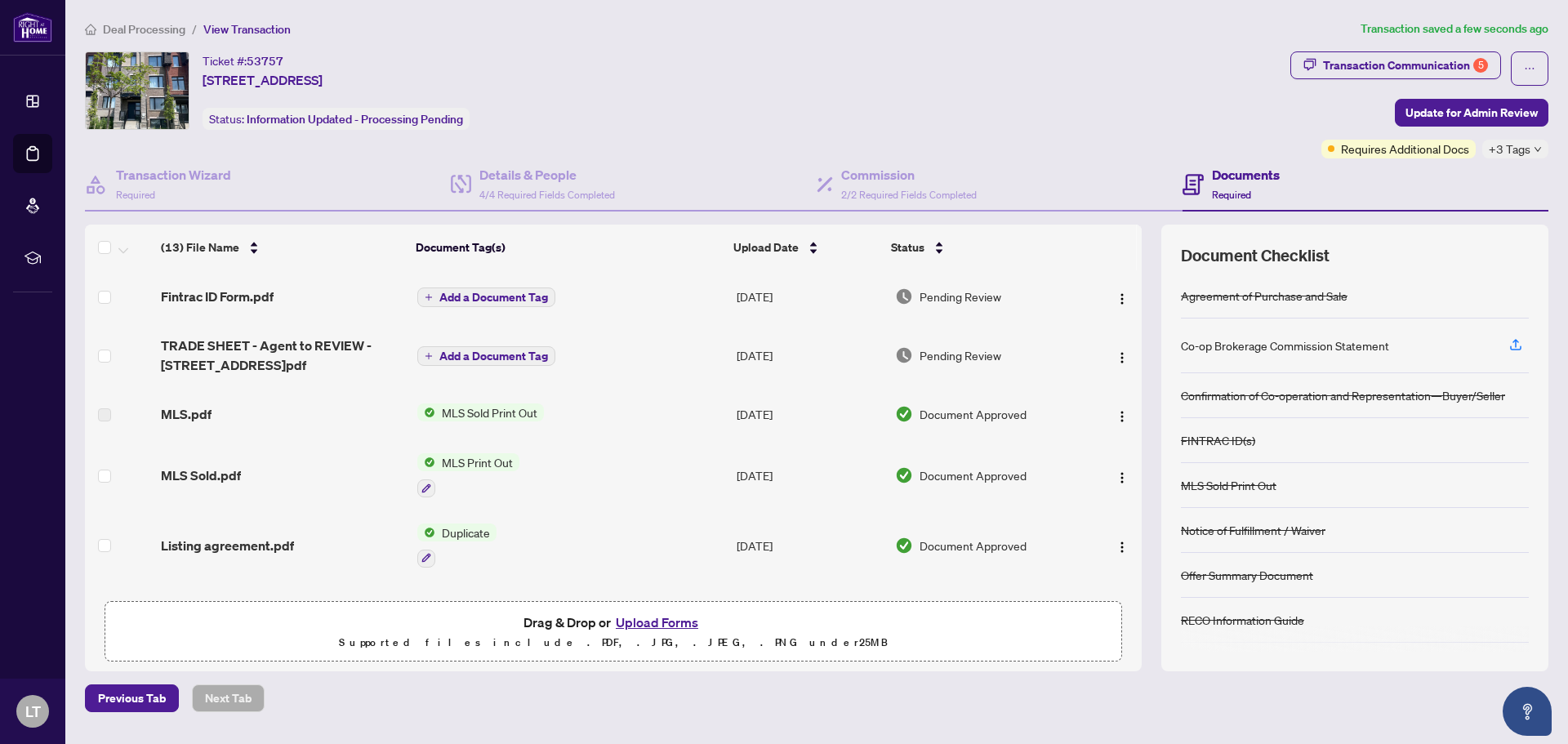
click at [503, 297] on span "Add a Document Tag" at bounding box center [493, 297] width 109 height 12
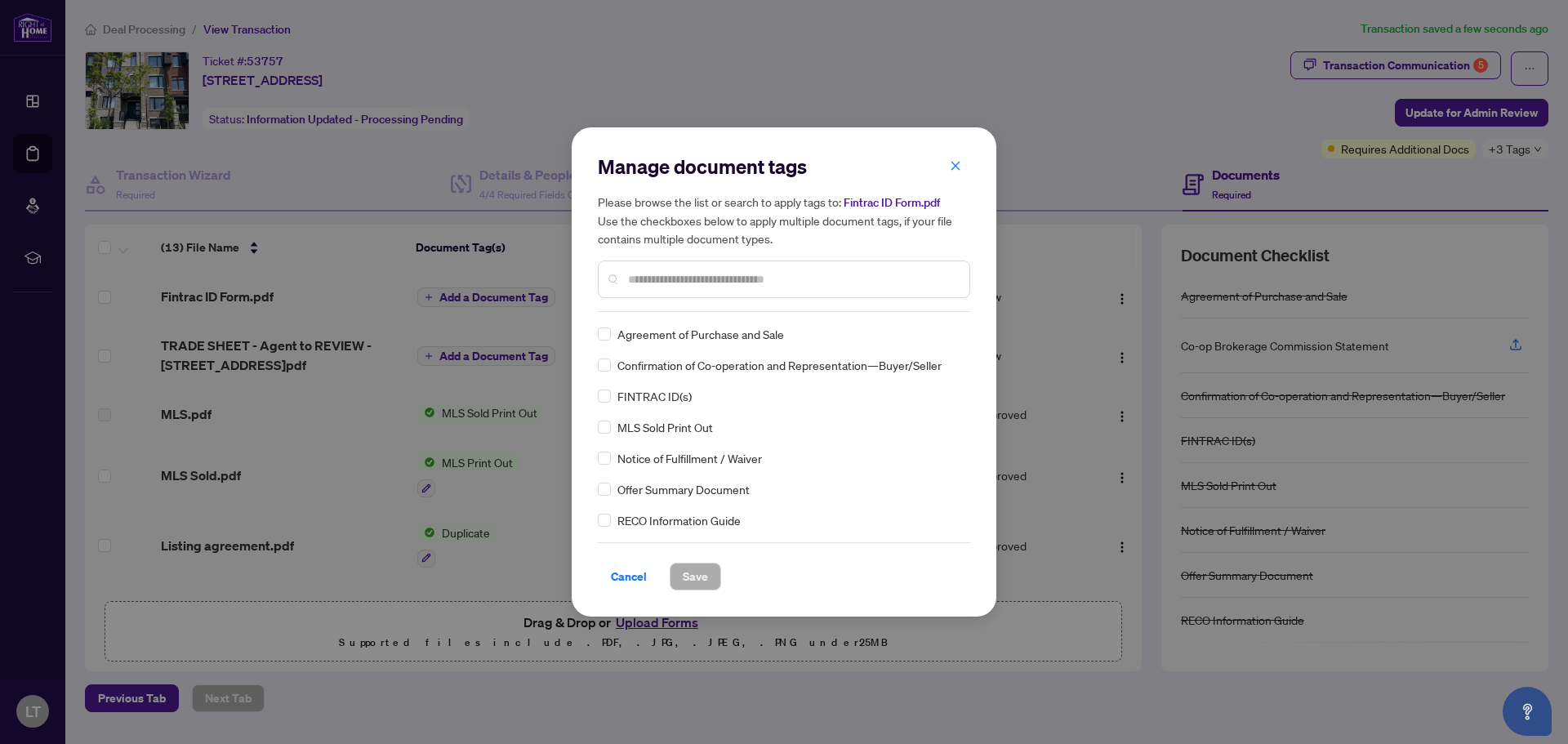
click at [689, 308] on div "Manage document tags Please browse the list or search to apply tags to: Fintrac…" at bounding box center [784, 232] width 372 height 159
click at [689, 290] on div at bounding box center [784, 279] width 372 height 37
click at [689, 284] on input "text" at bounding box center [791, 280] width 328 height 18
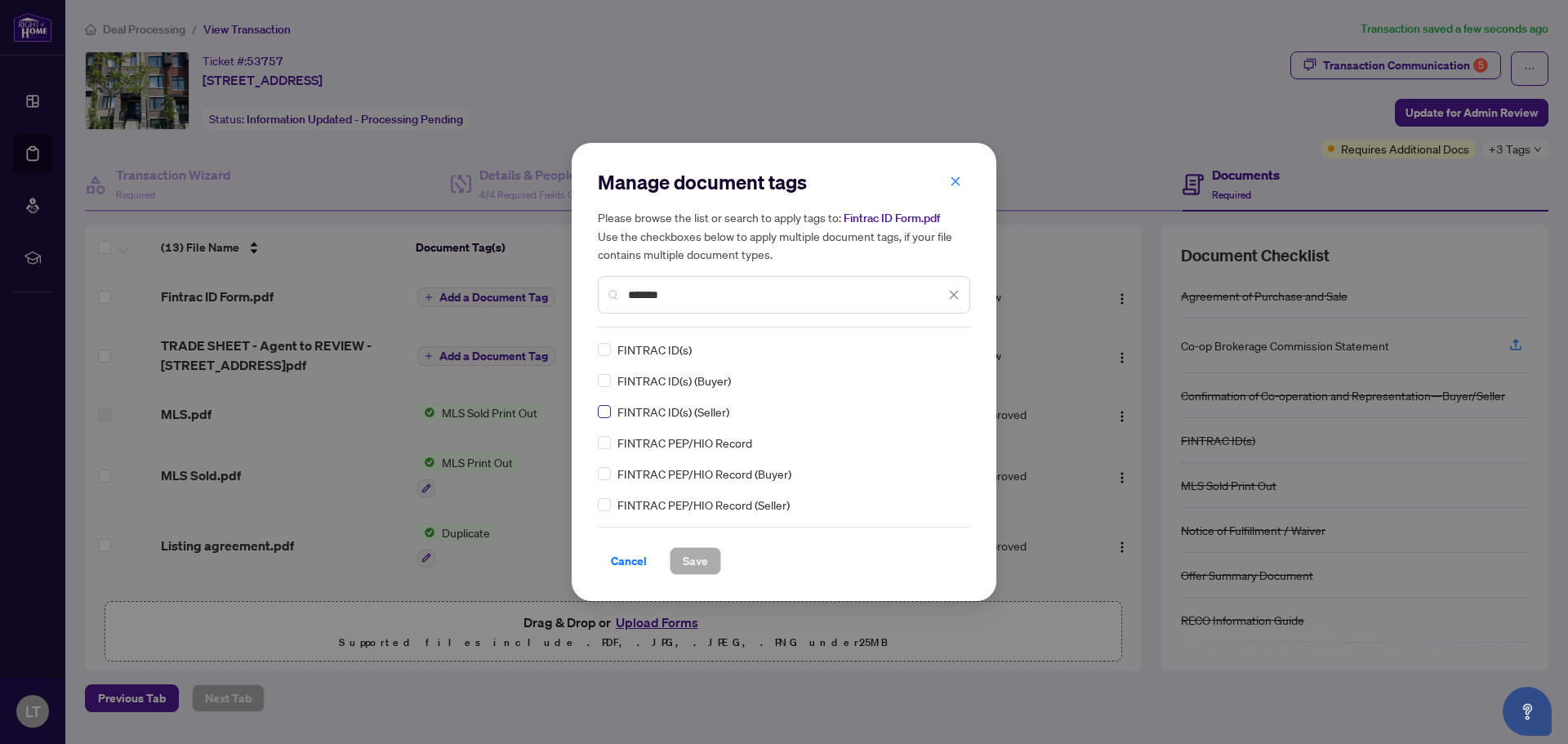
type input "*******"
click at [689, 561] on span "Save" at bounding box center [695, 560] width 25 height 26
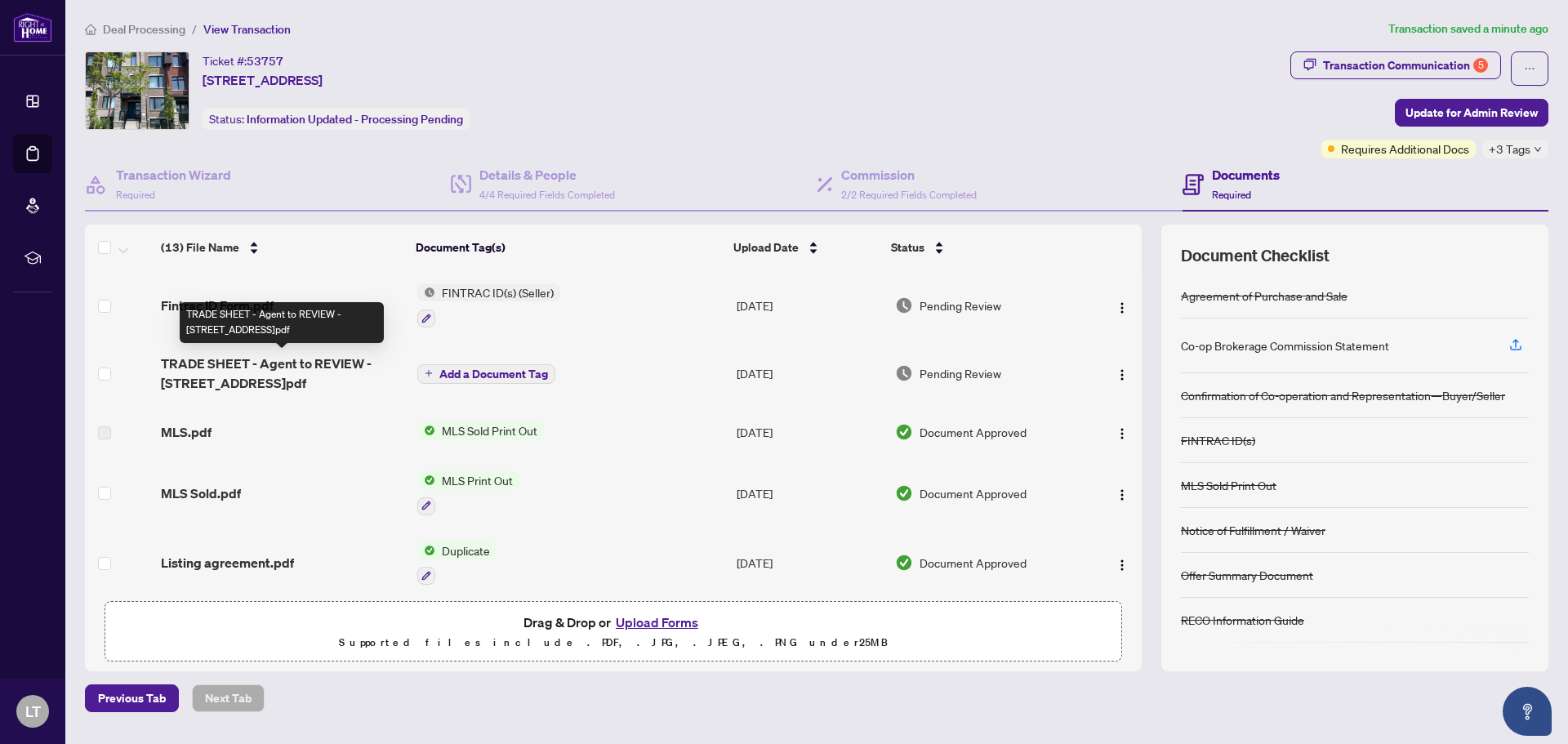
click at [238, 363] on span "TRADE SHEET - Agent to REVIEW - [STREET_ADDRESS]pdf" at bounding box center [282, 373] width 243 height 39
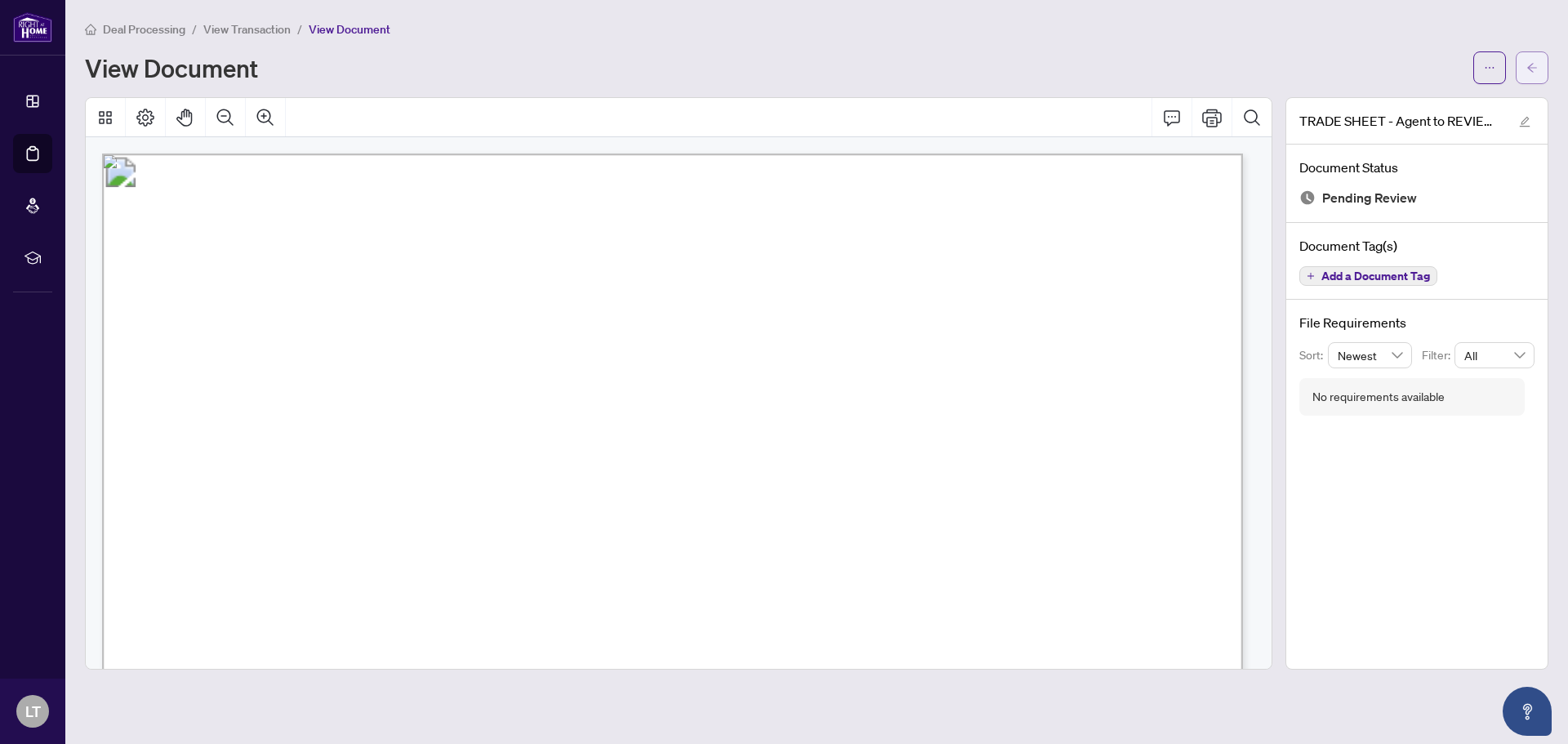
click at [1531, 69] on icon "arrow-left" at bounding box center [1532, 68] width 12 height 12
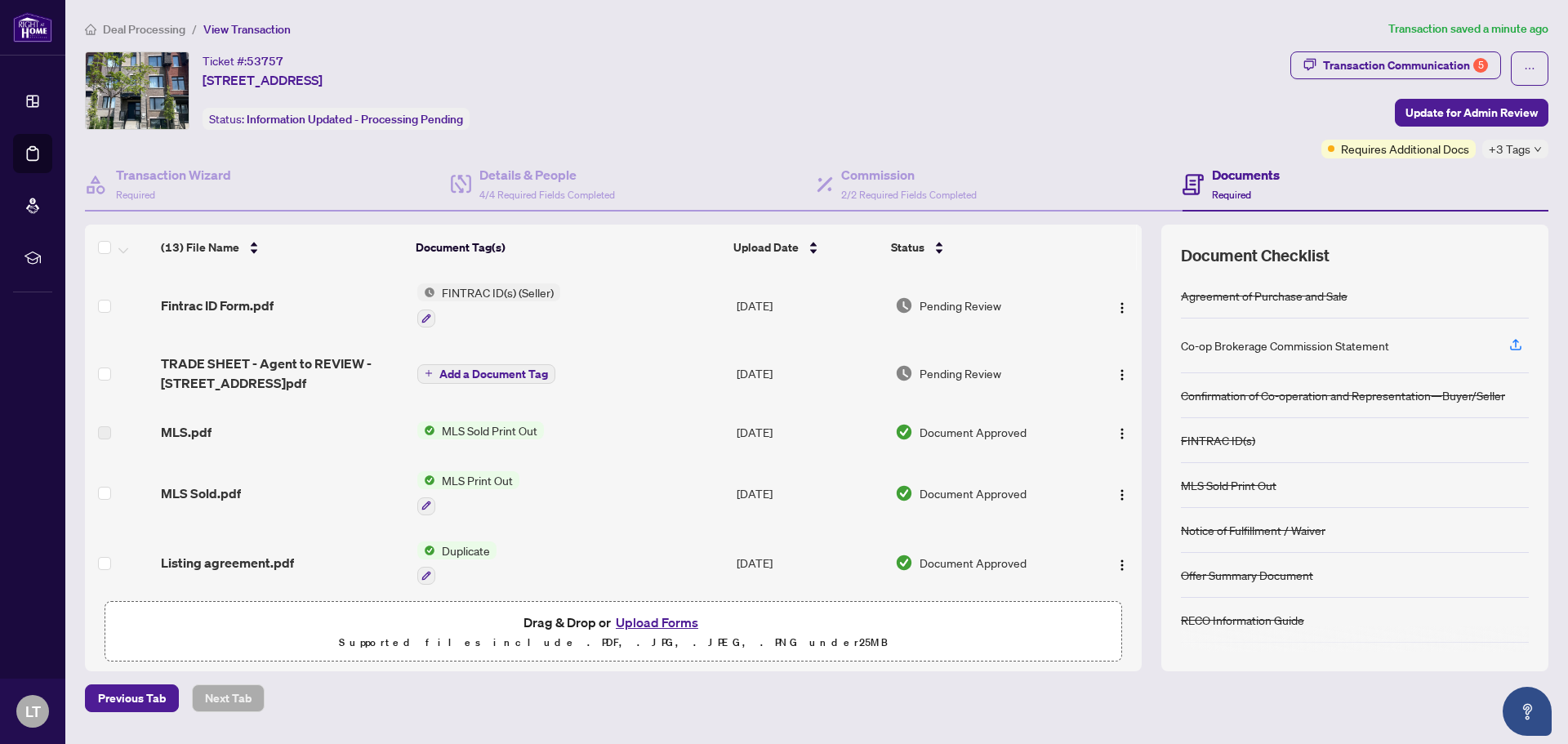
click at [649, 620] on button "Upload Forms" at bounding box center [657, 623] width 92 height 22
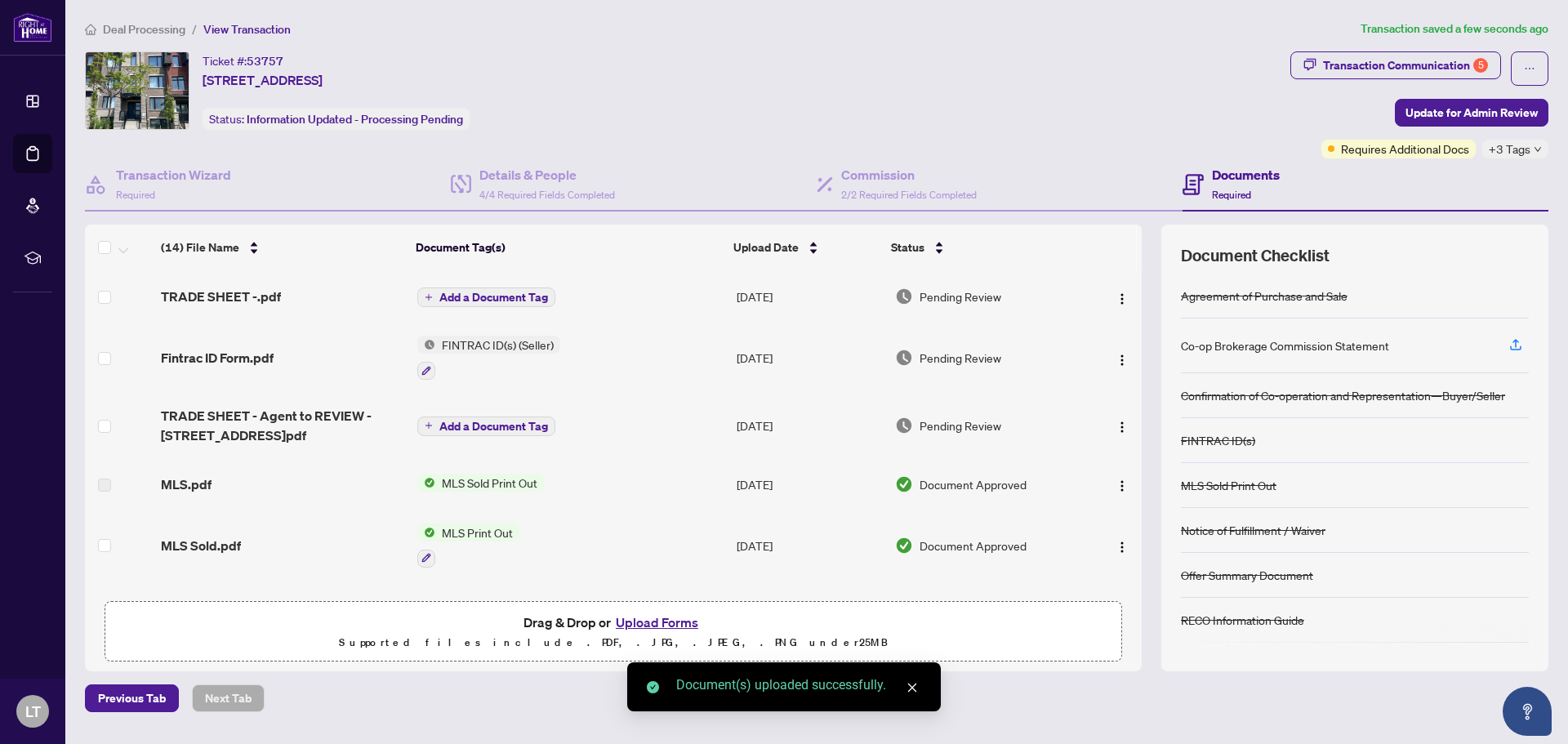
click at [497, 298] on span "Add a Document Tag" at bounding box center [493, 297] width 109 height 12
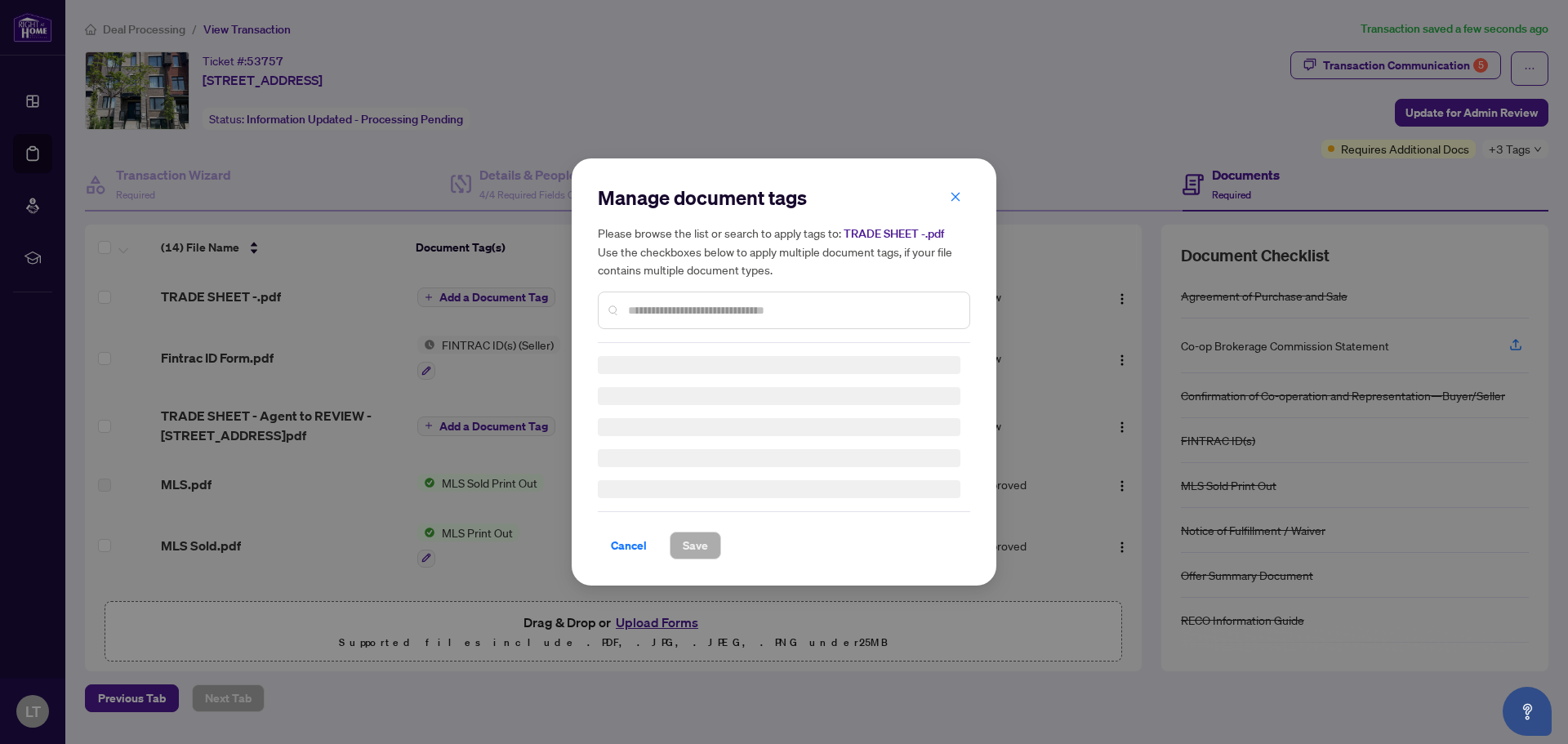
click at [641, 309] on div "Manage document tags Please browse the list or search to apply tags to: TRADE S…" at bounding box center [784, 263] width 372 height 159
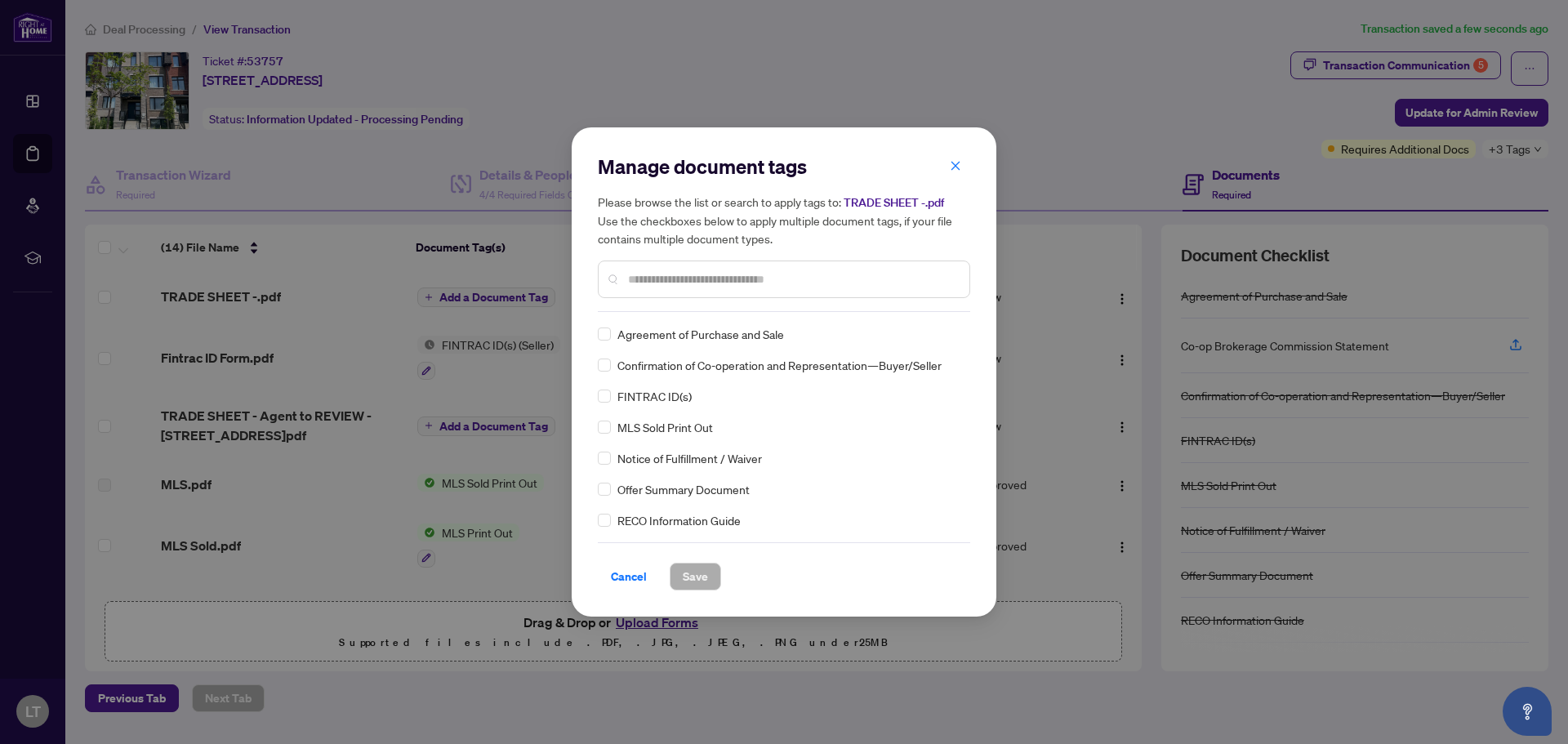
click at [664, 280] on input "text" at bounding box center [791, 280] width 328 height 18
type input "*****"
click at [611, 336] on div "Trade Sheet" at bounding box center [779, 334] width 363 height 18
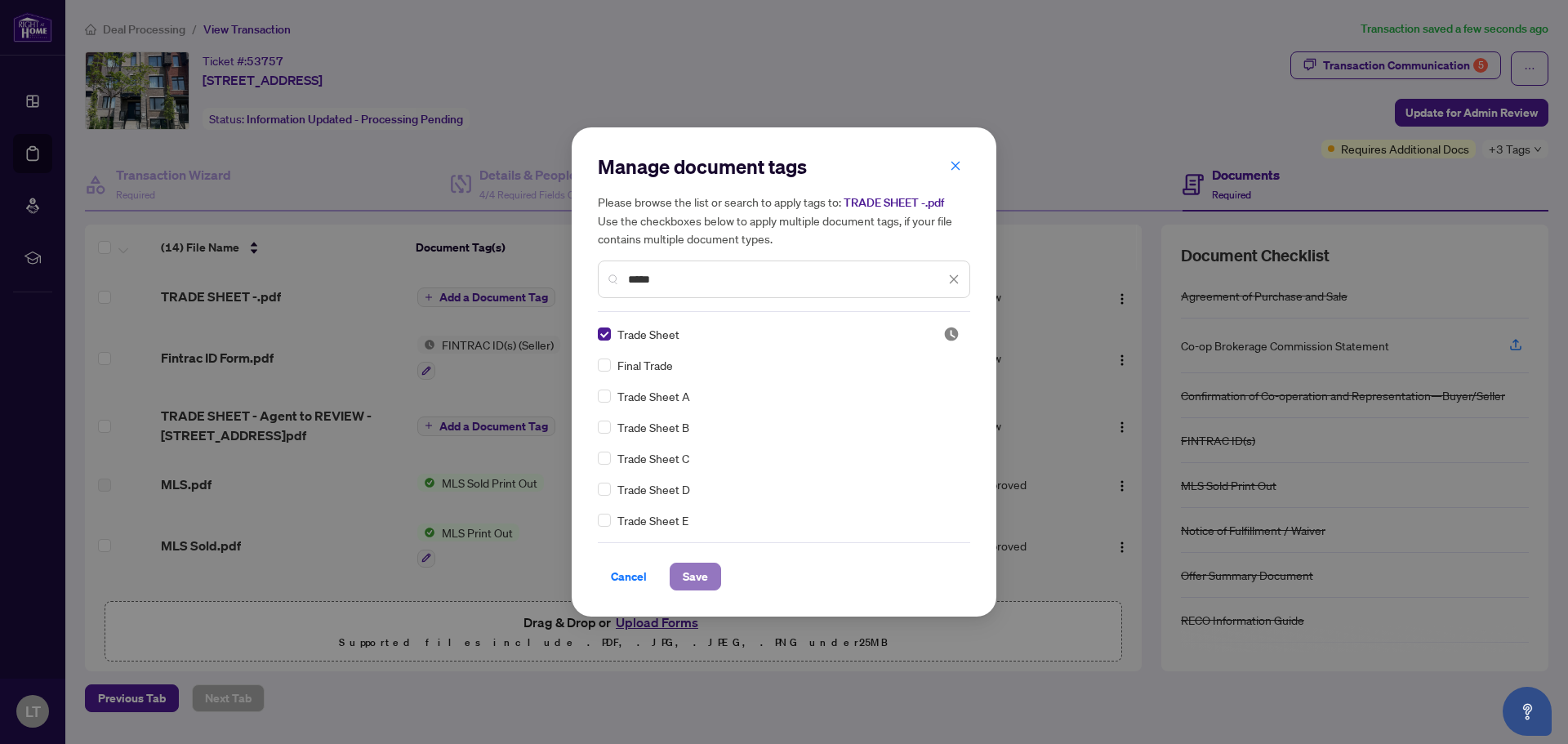
click at [703, 576] on span "Save" at bounding box center [695, 576] width 25 height 26
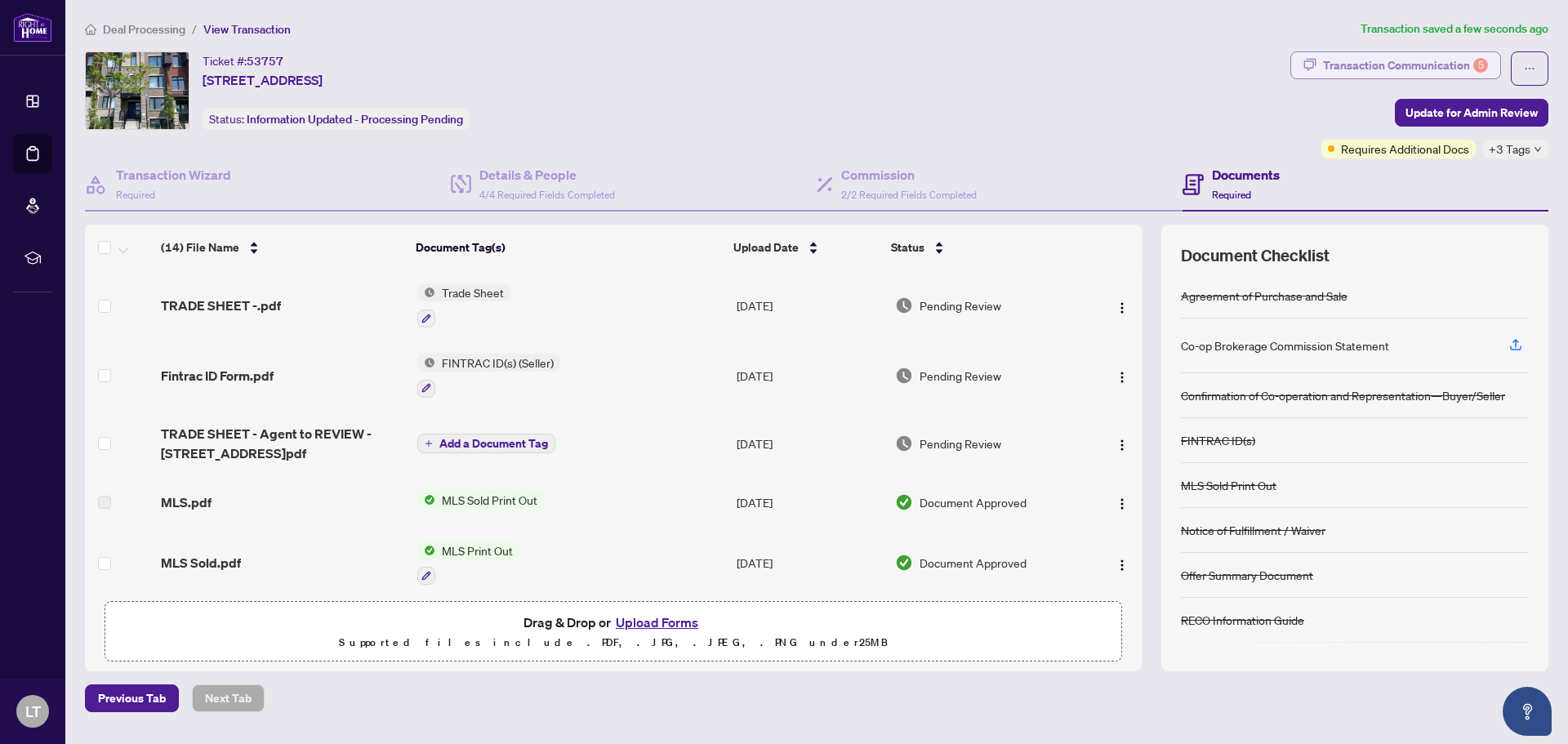
click at [1415, 67] on div "Transaction Communication 5" at bounding box center [1405, 65] width 165 height 26
type textarea "**********"
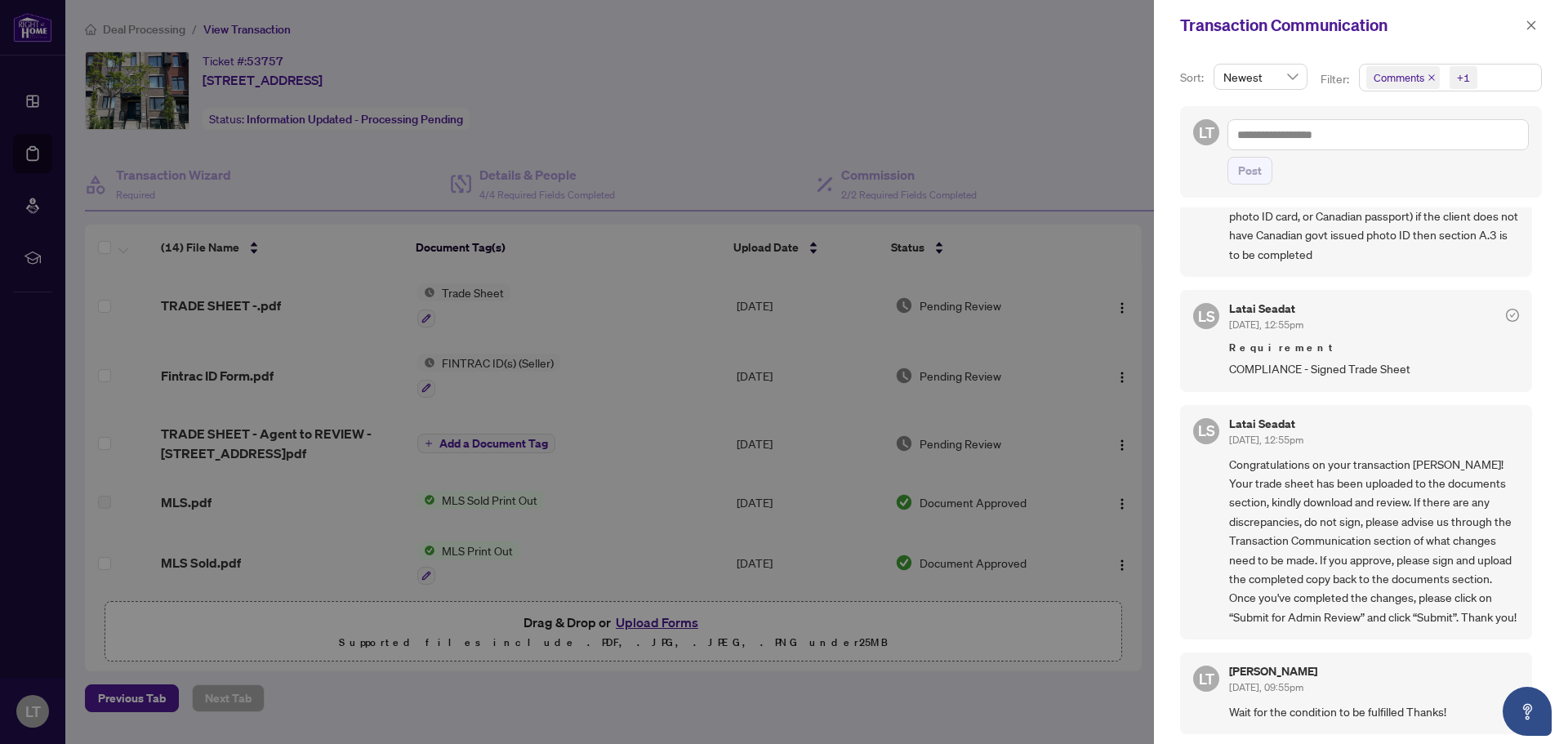
scroll to position [3, 0]
click at [1531, 28] on icon "close" at bounding box center [1531, 26] width 12 height 12
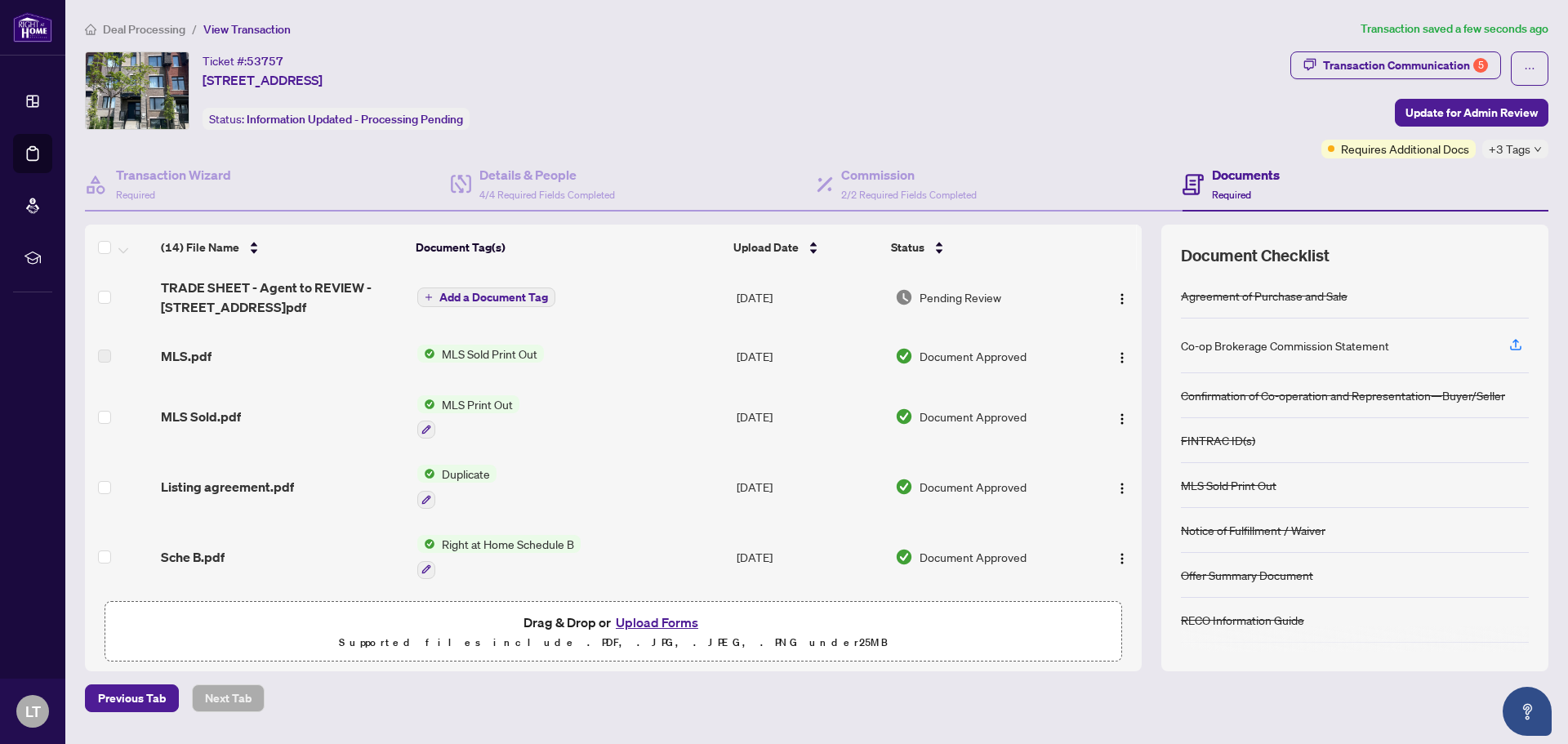
scroll to position [0, 0]
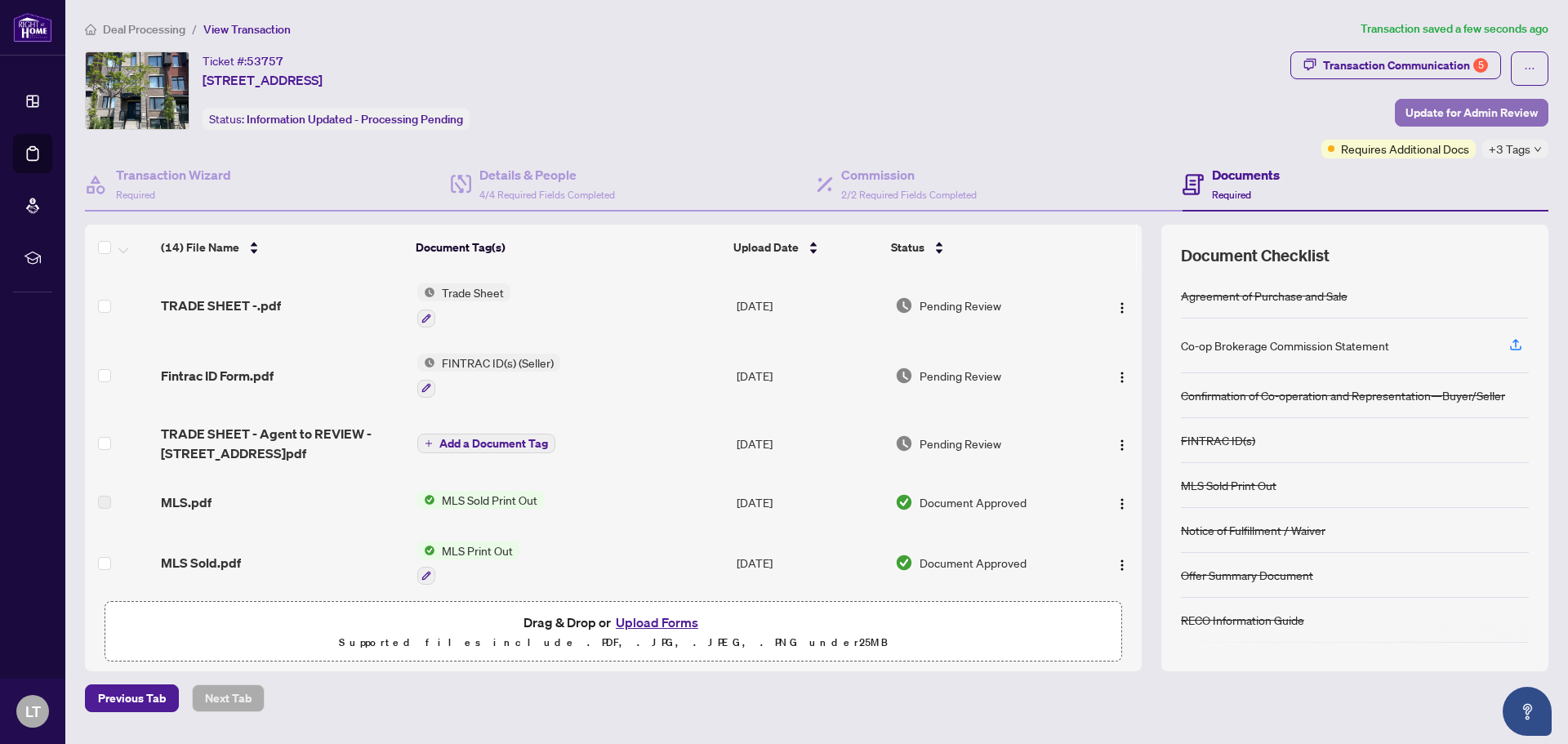
click at [1439, 110] on span "Update for Admin Review" at bounding box center [1471, 112] width 132 height 26
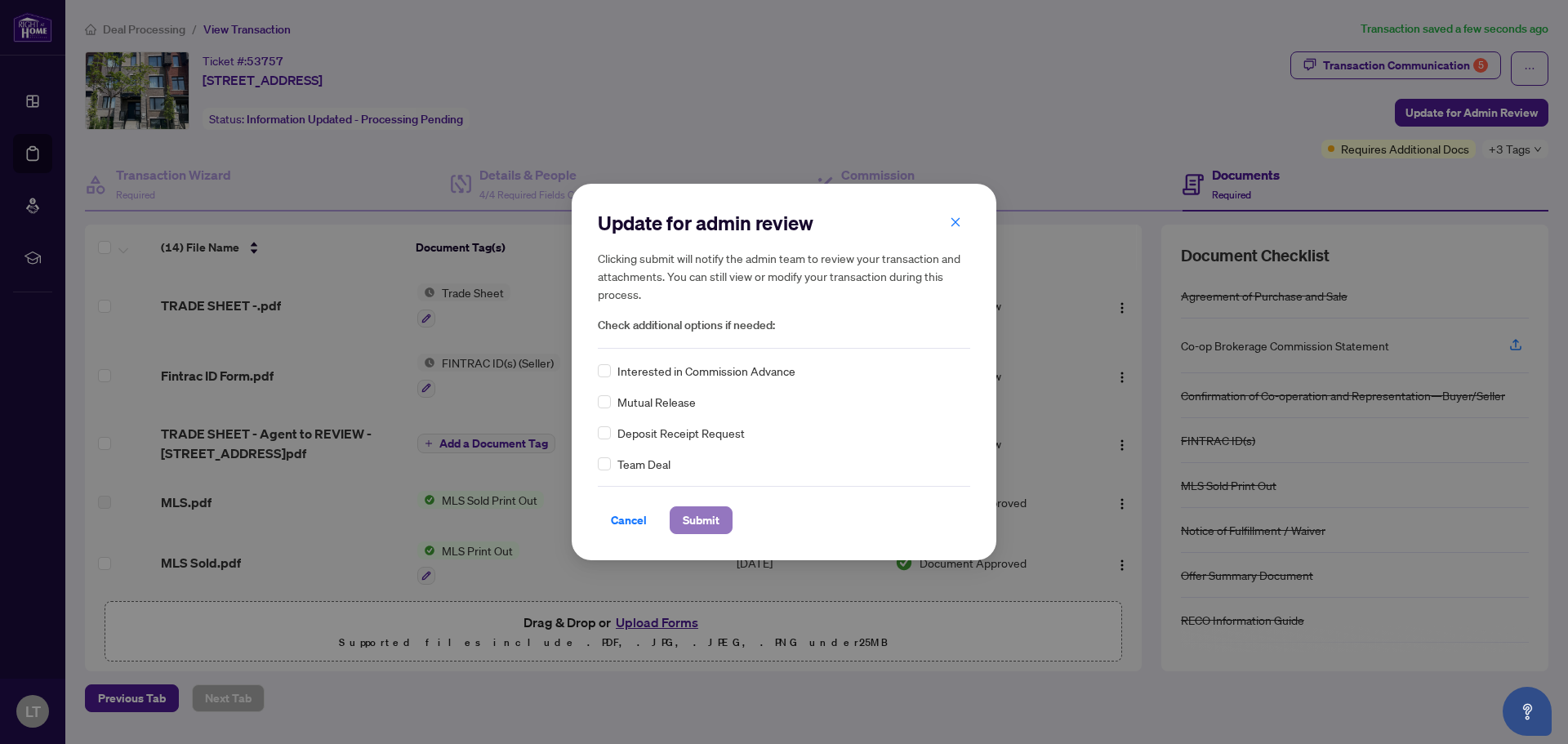
click at [711, 518] on span "Submit" at bounding box center [701, 520] width 37 height 26
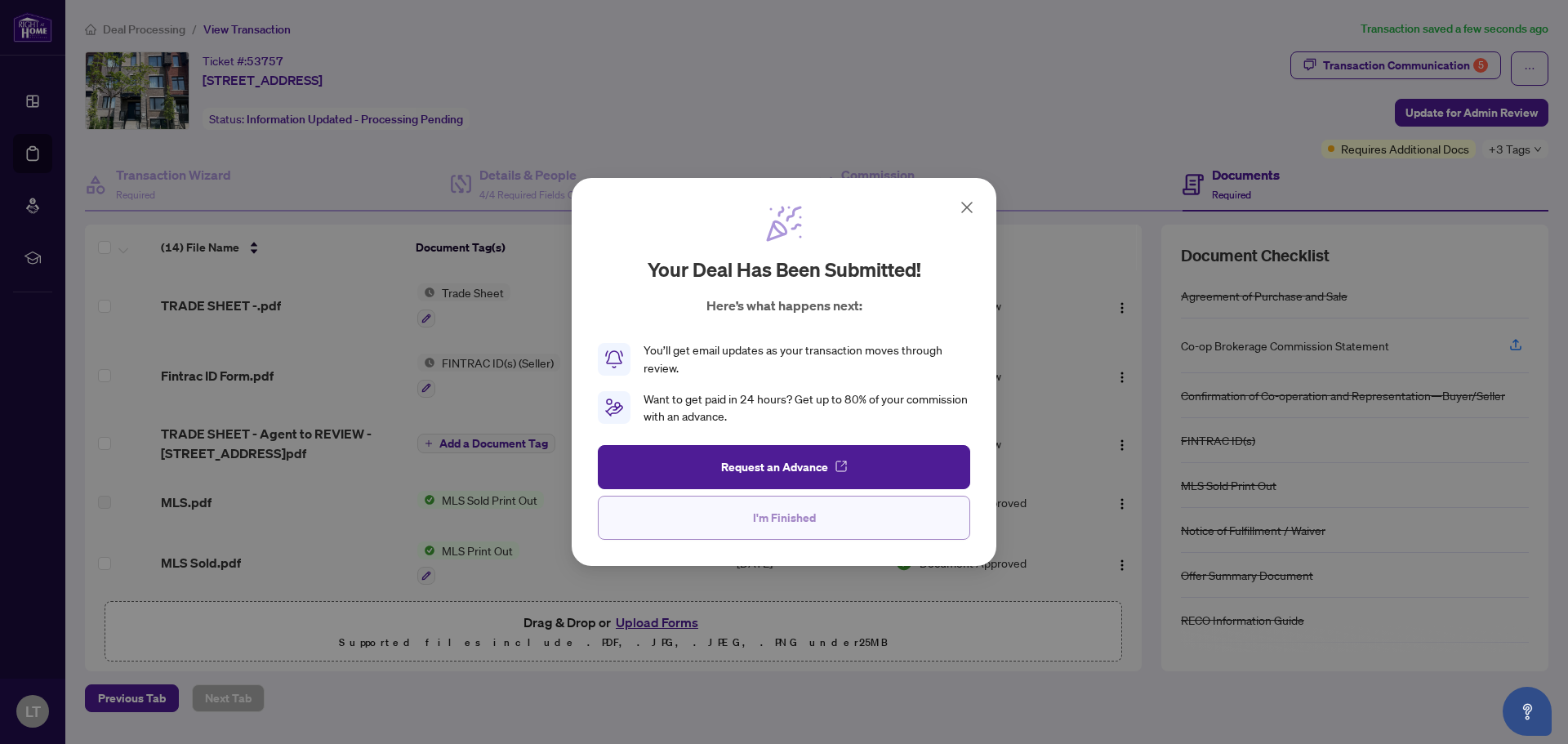
click at [762, 510] on span "I'm Finished" at bounding box center [785, 517] width 63 height 26
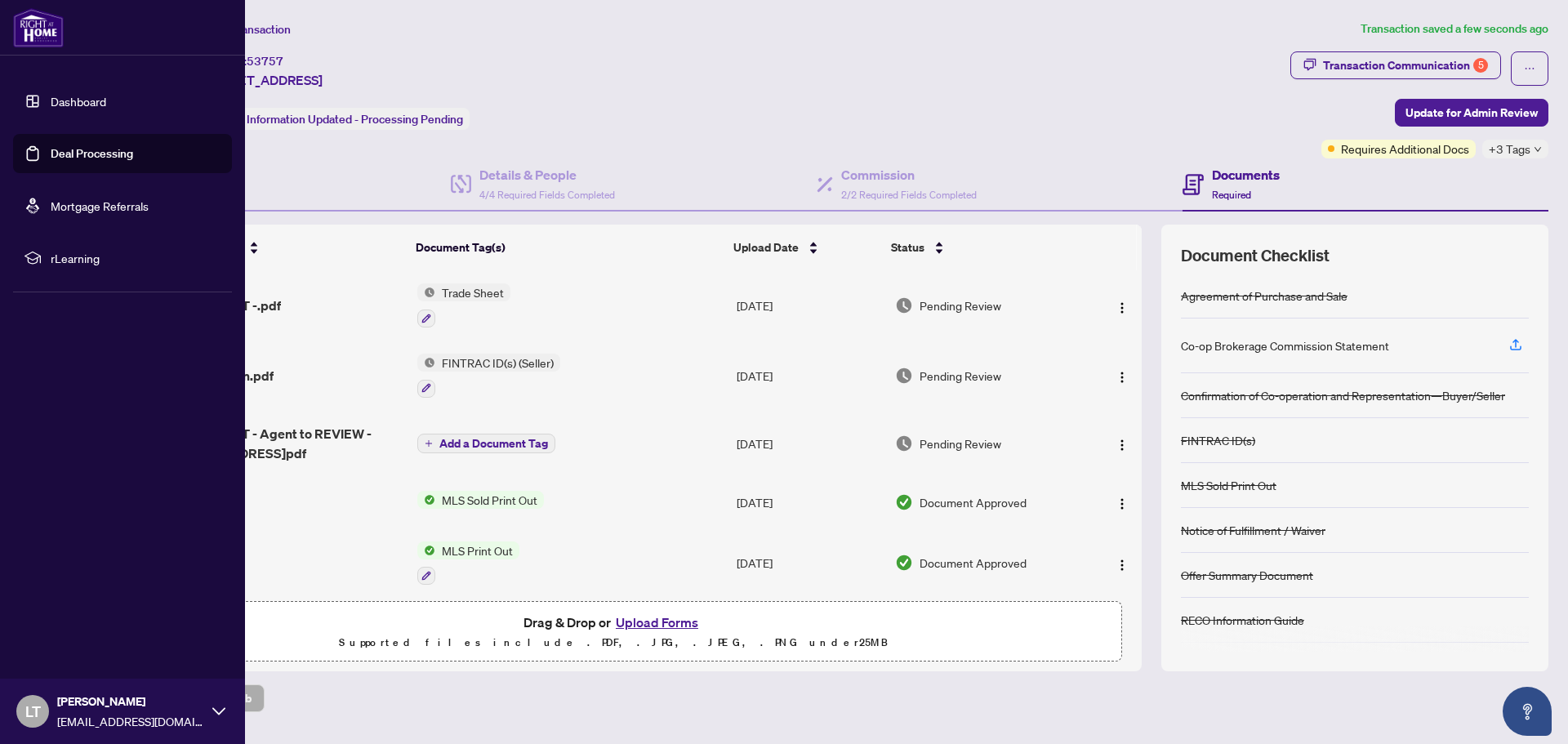
click at [120, 154] on link "Deal Processing" at bounding box center [91, 154] width 82 height 15
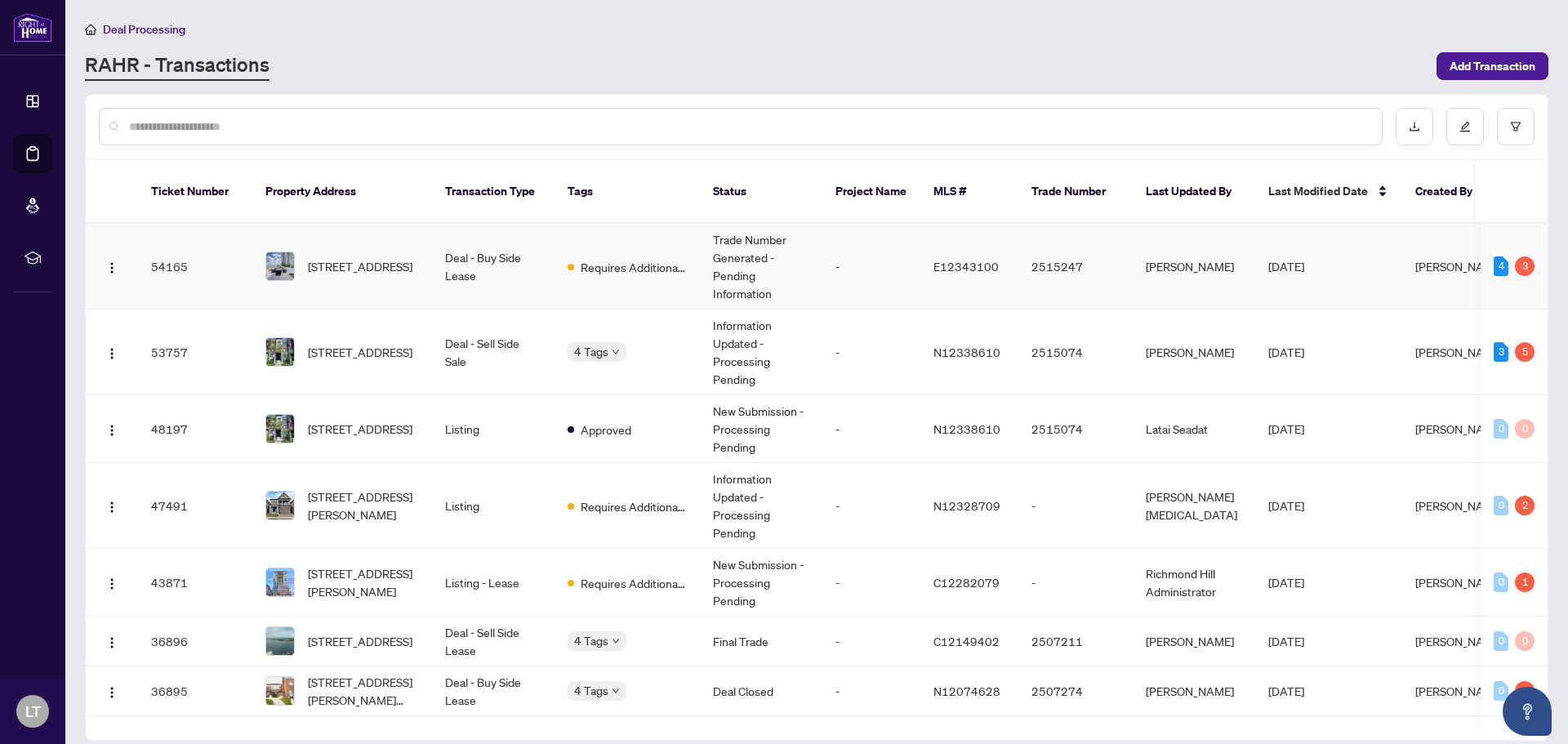
click at [490, 249] on td "Deal - Buy Side Lease" at bounding box center [493, 266] width 123 height 86
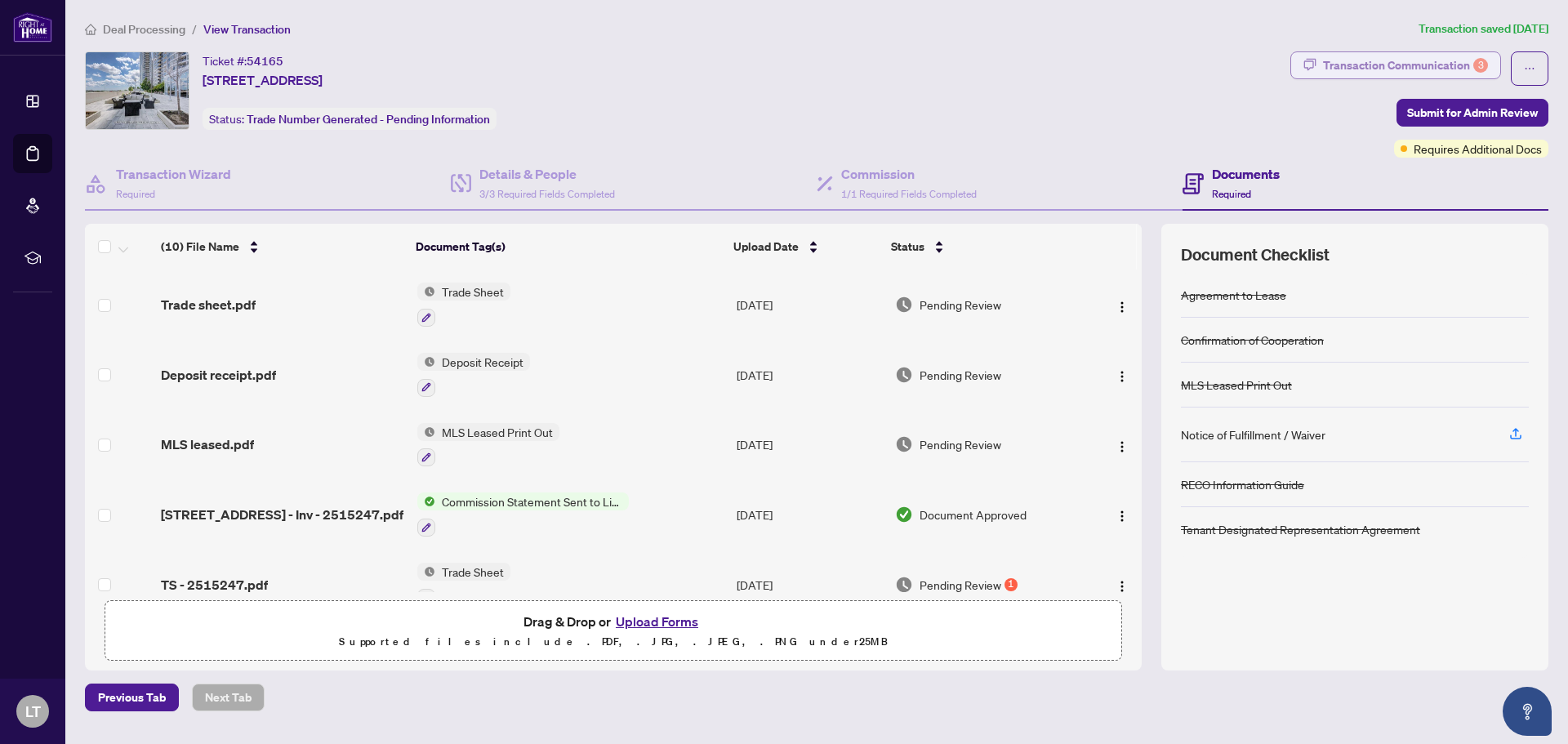
click at [1411, 70] on div "Transaction Communication 3" at bounding box center [1405, 65] width 165 height 26
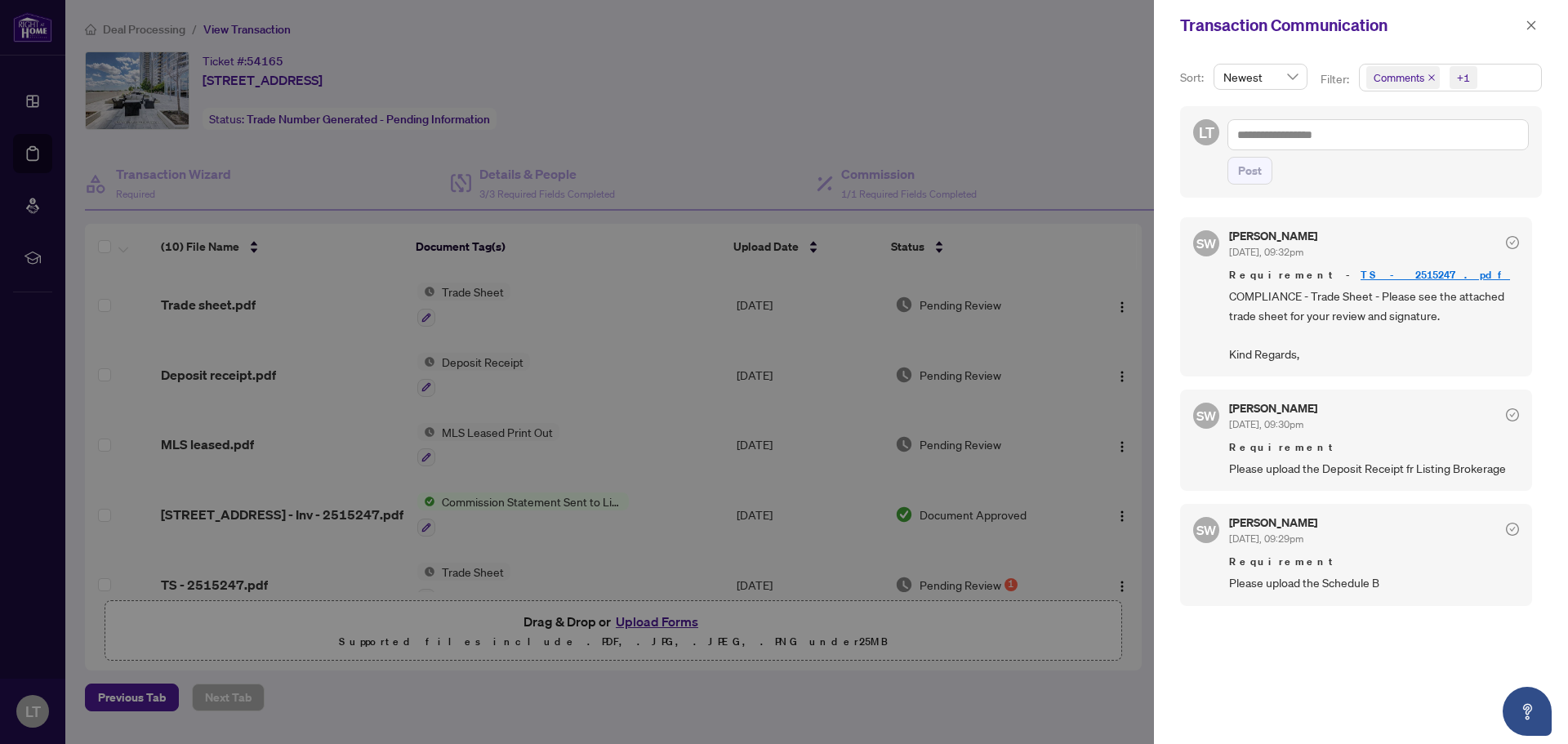
click at [1108, 73] on div at bounding box center [784, 372] width 1568 height 744
click at [1531, 26] on icon "close" at bounding box center [1531, 25] width 9 height 9
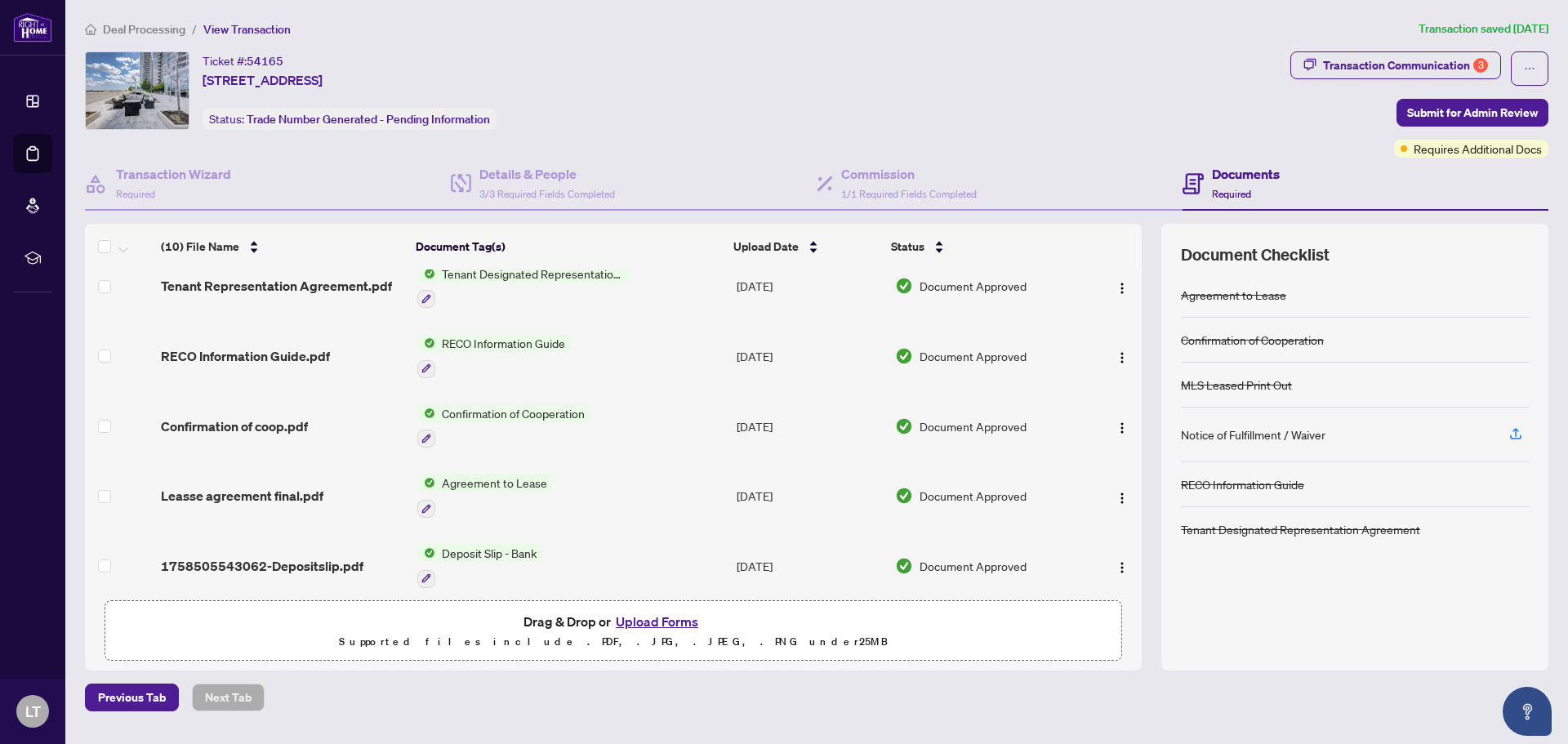
scroll to position [379, 0]
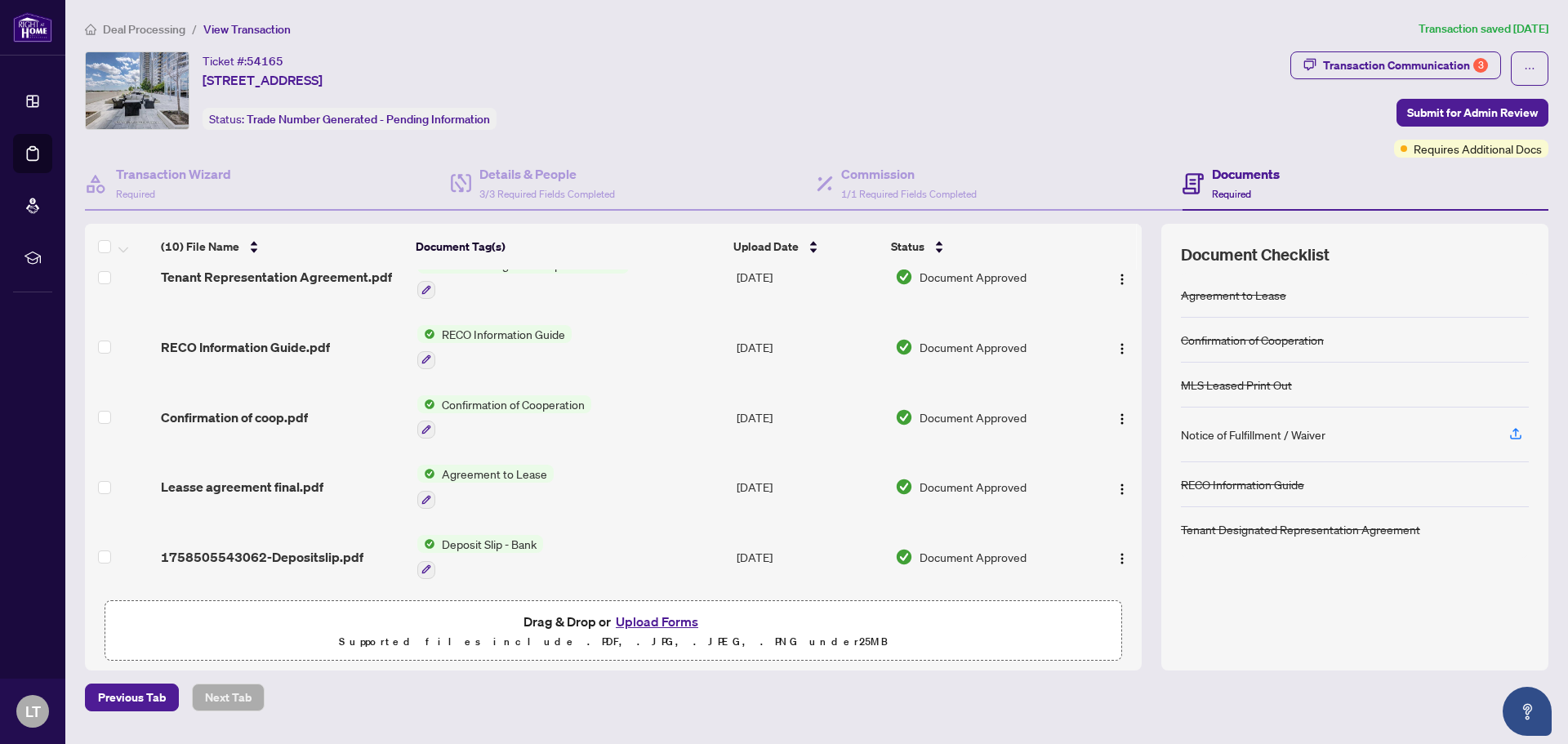
click at [656, 617] on button "Upload Forms" at bounding box center [657, 622] width 92 height 22
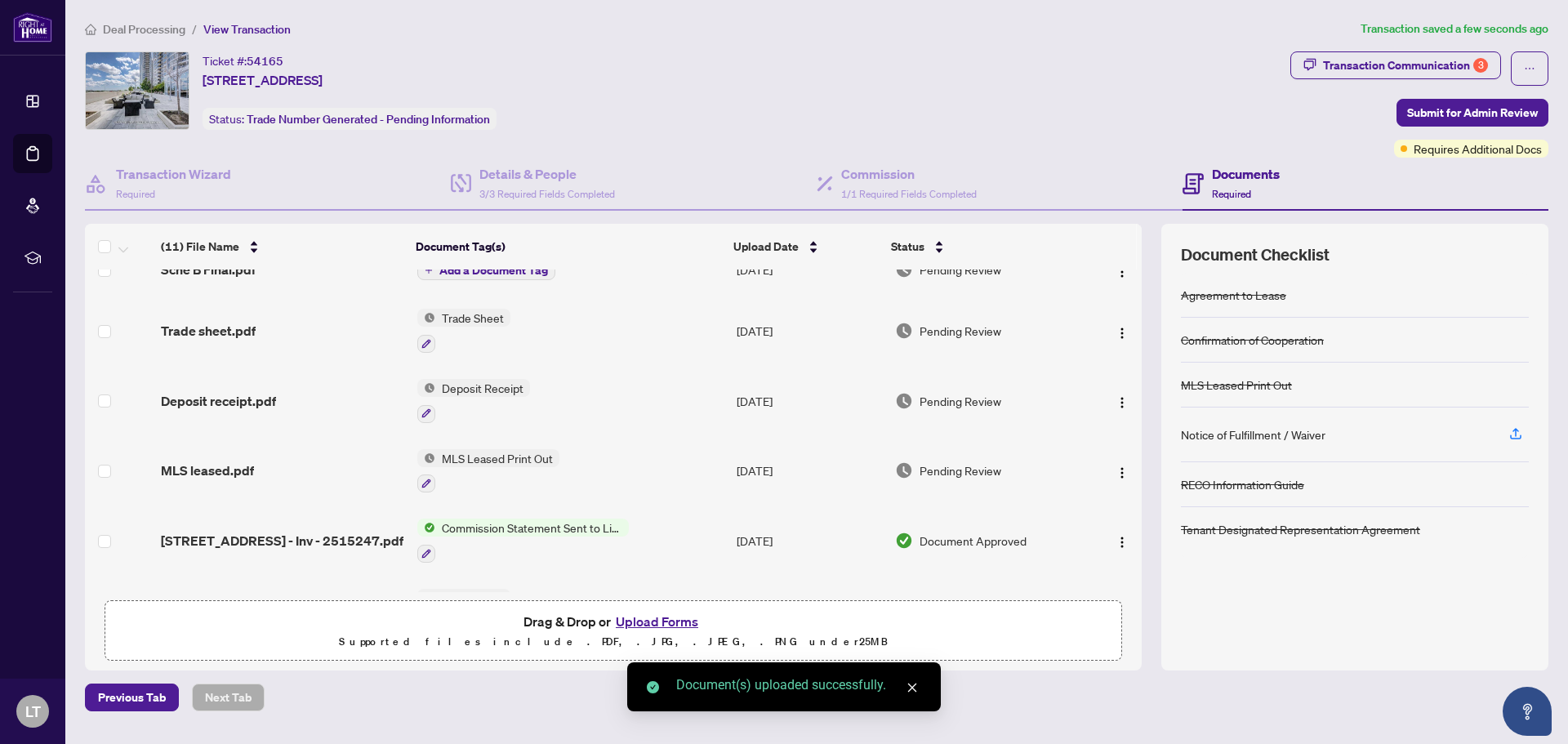
scroll to position [0, 0]
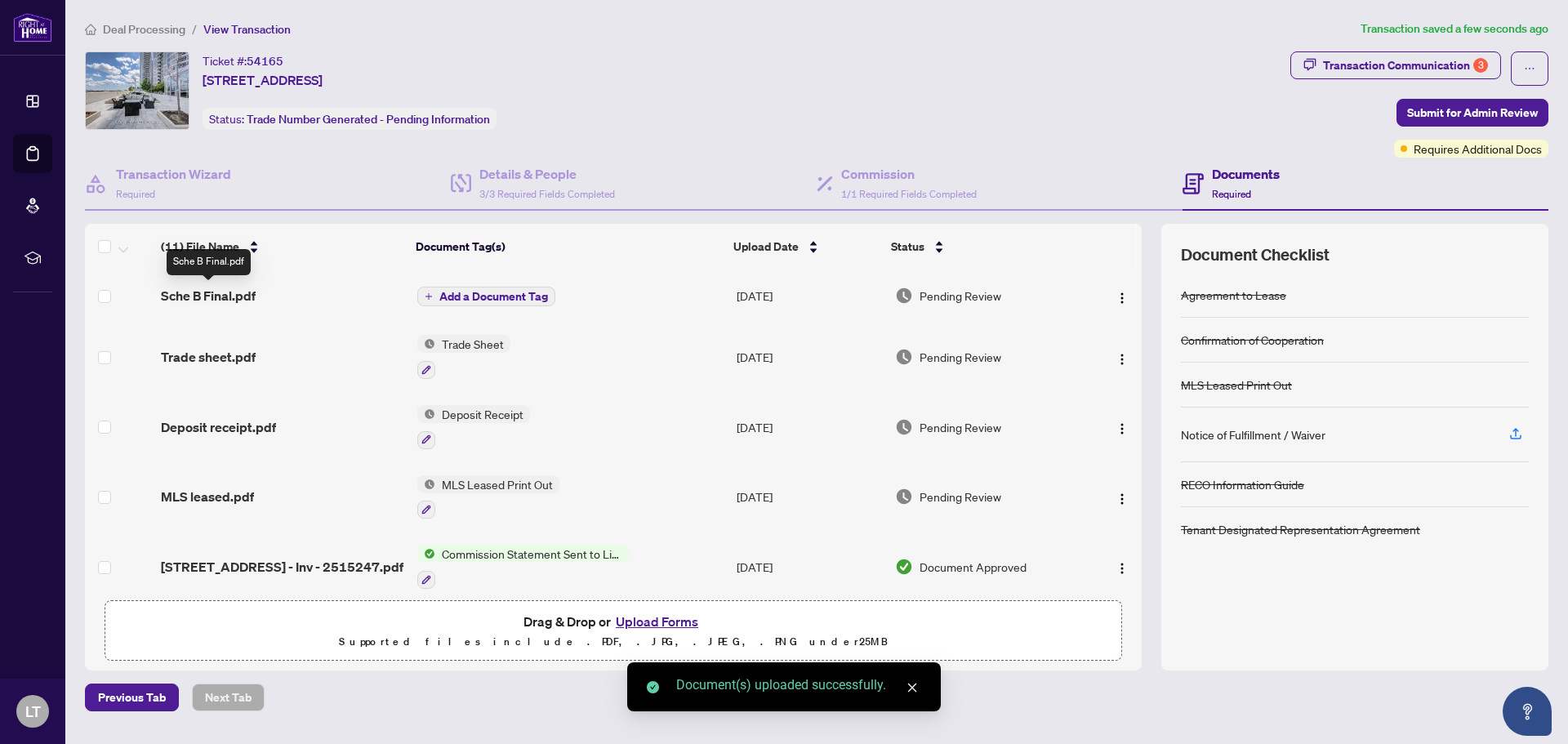
click at [209, 297] on span "Sche B Final.pdf" at bounding box center [208, 296] width 95 height 20
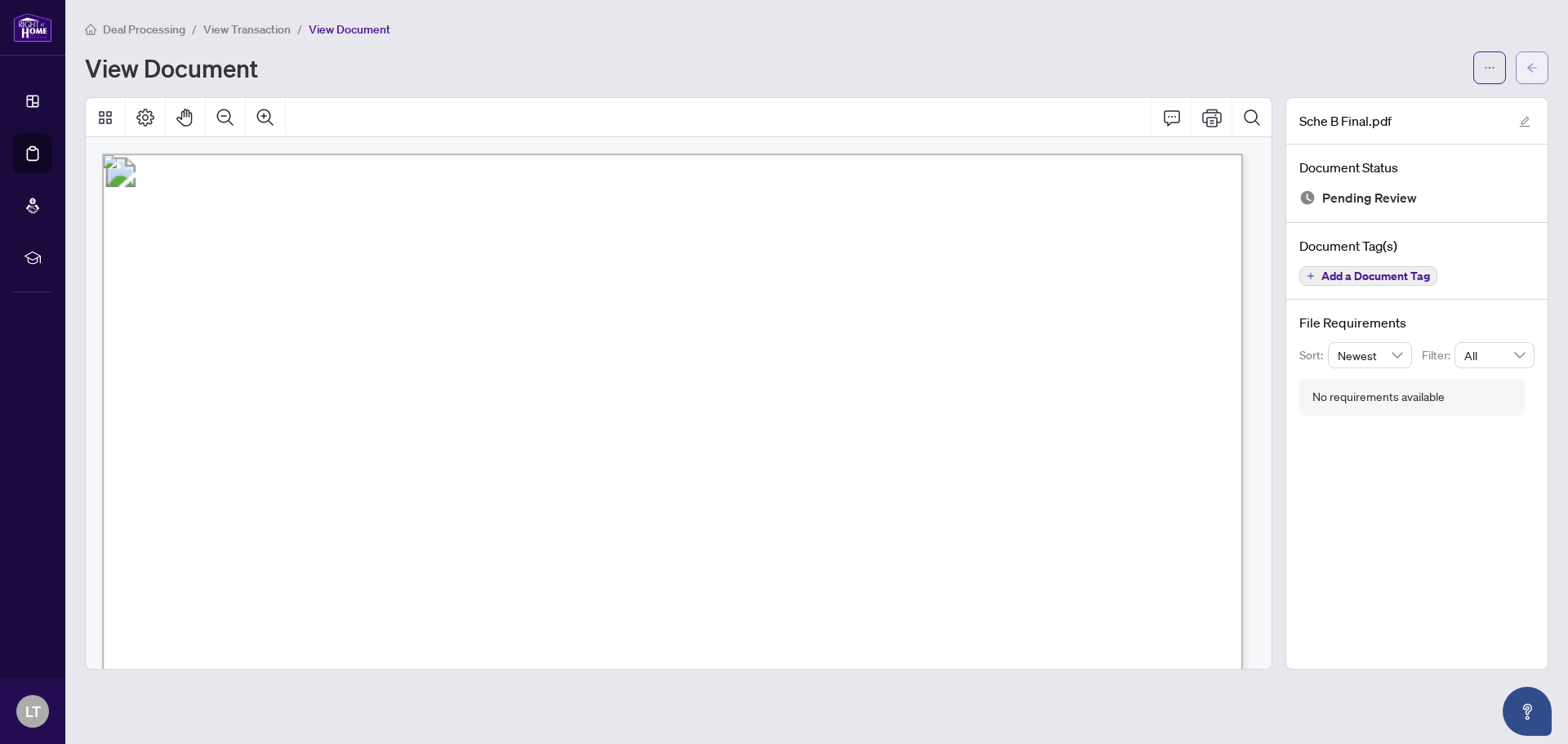
click at [1526, 64] on icon "arrow-left" at bounding box center [1532, 68] width 12 height 12
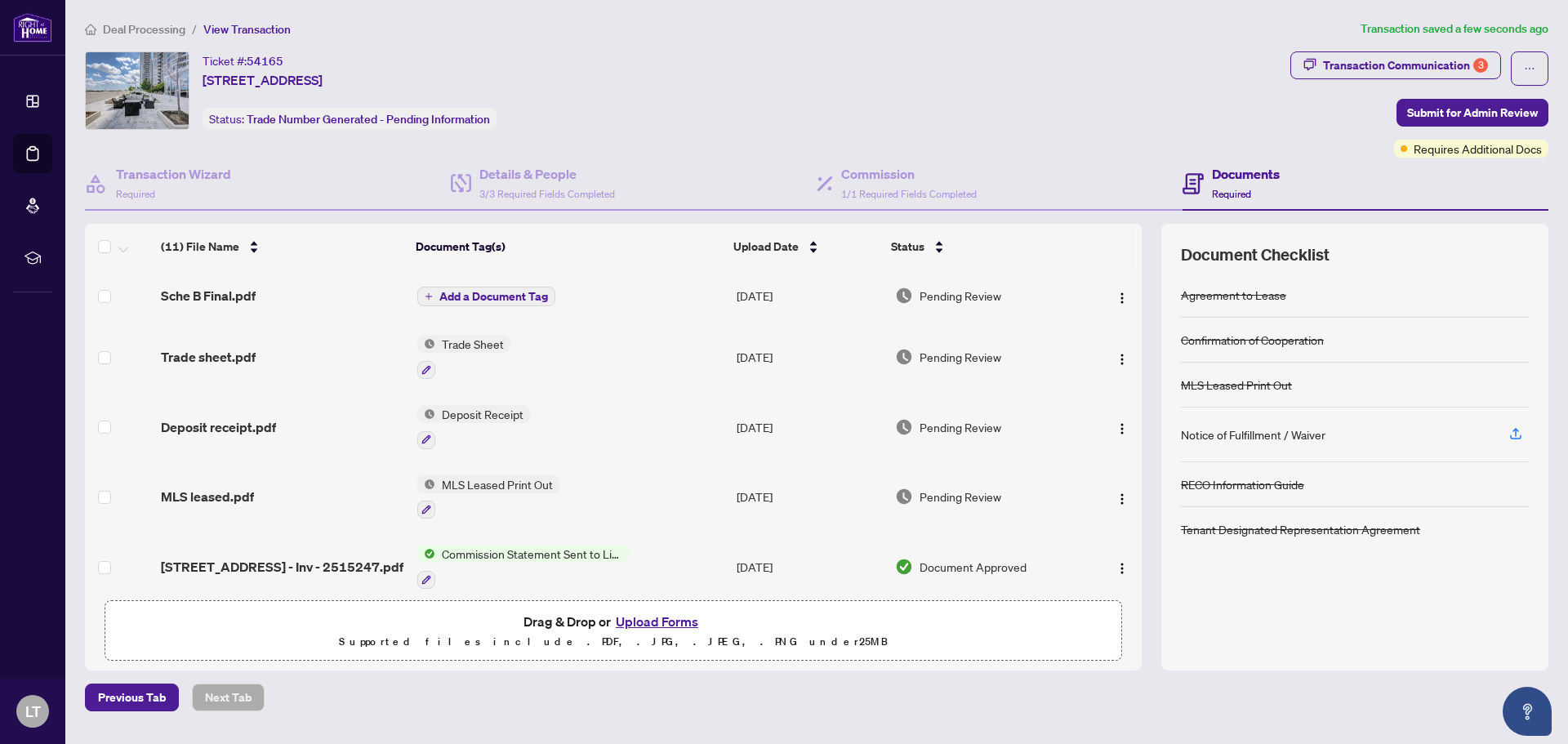
click at [505, 297] on span "Add a Document Tag" at bounding box center [493, 296] width 109 height 12
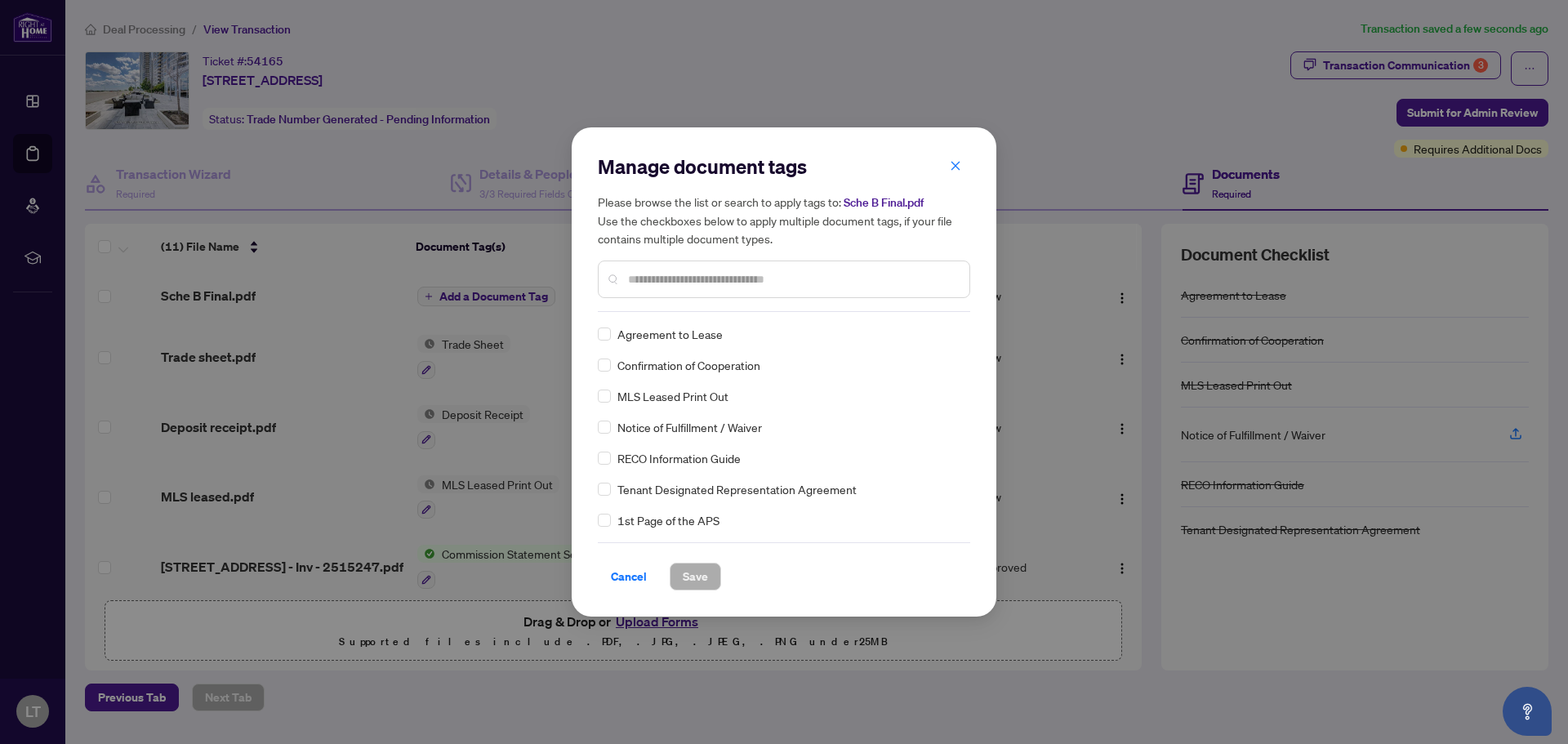
click at [662, 286] on input "text" at bounding box center [791, 280] width 328 height 18
type input "****"
click at [687, 574] on span "Save" at bounding box center [695, 576] width 25 height 26
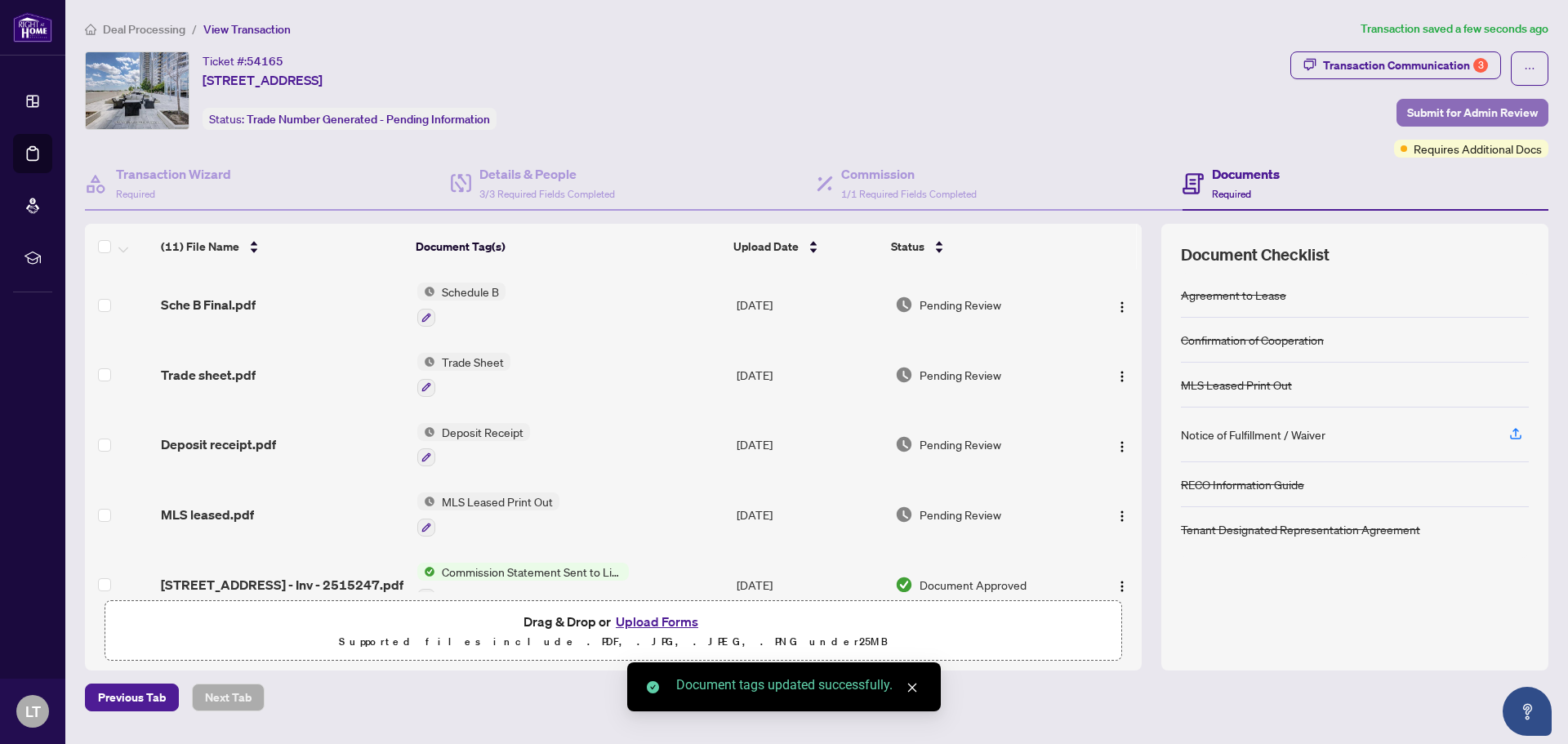
click at [1449, 112] on span "Submit for Admin Review" at bounding box center [1472, 112] width 130 height 26
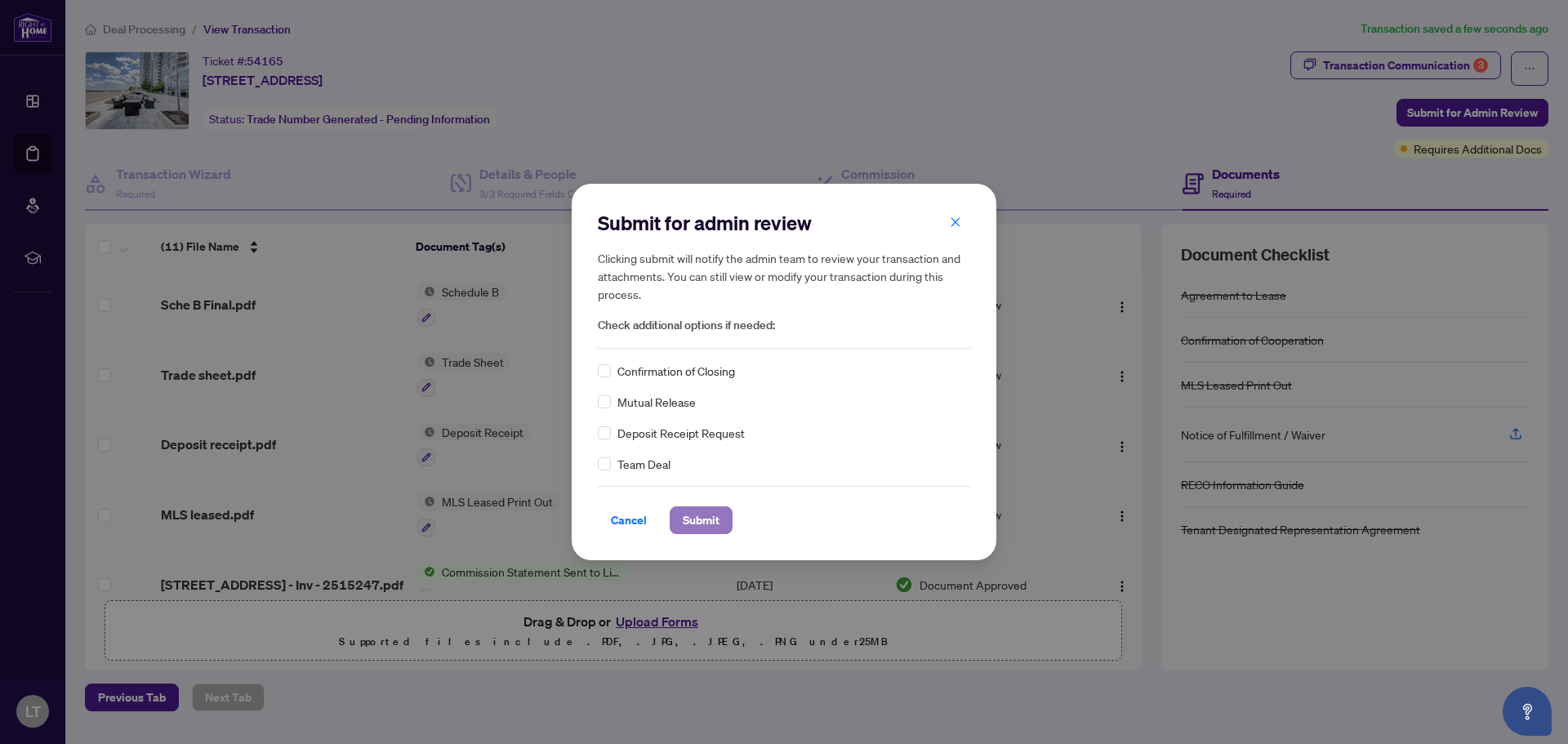
click at [710, 518] on span "Submit" at bounding box center [701, 520] width 37 height 26
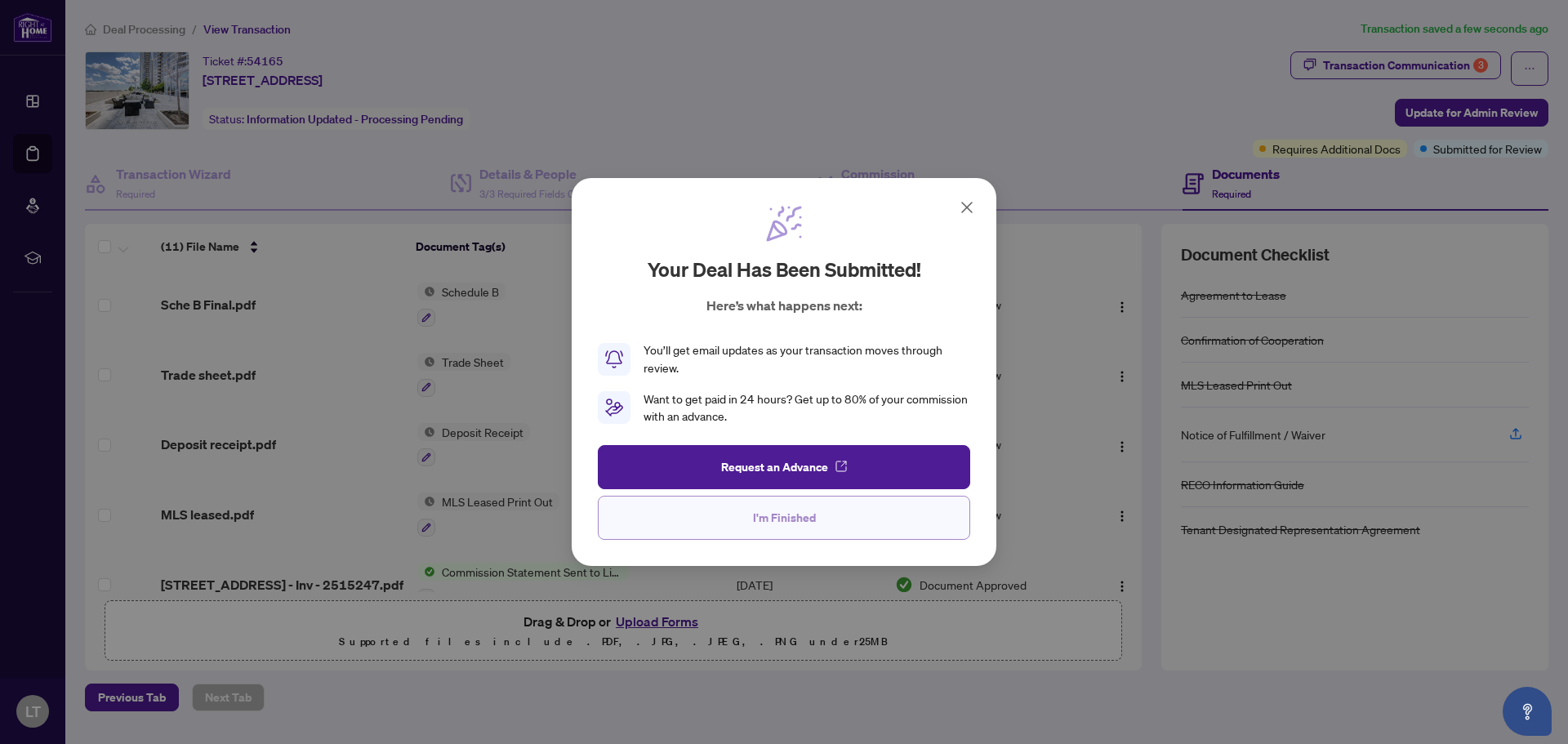
click at [792, 514] on span "I'm Finished" at bounding box center [785, 517] width 63 height 26
